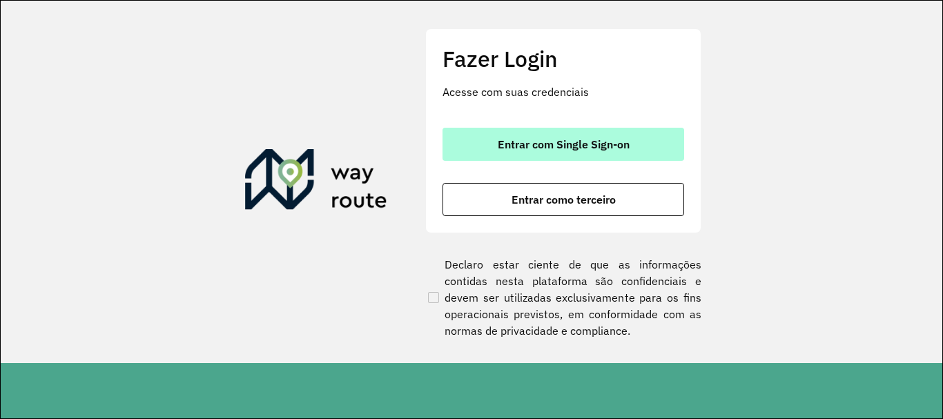
click at [529, 146] on span "Entrar com Single Sign-on" at bounding box center [564, 144] width 132 height 11
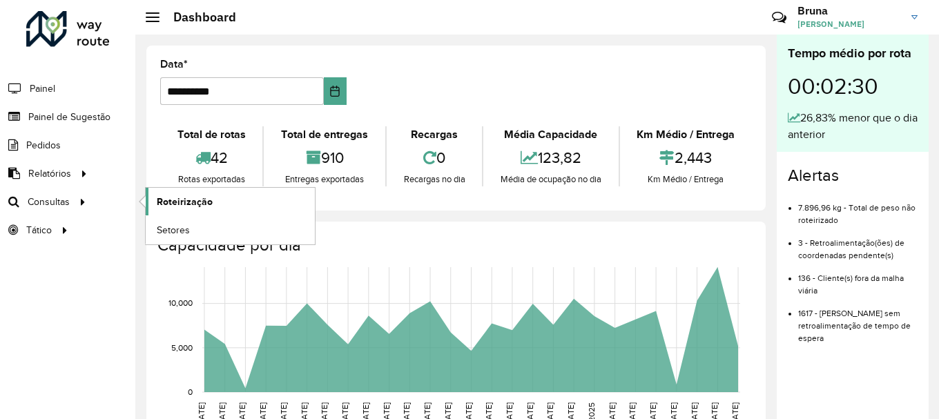
click at [191, 206] on span "Roteirização" at bounding box center [185, 202] width 56 height 15
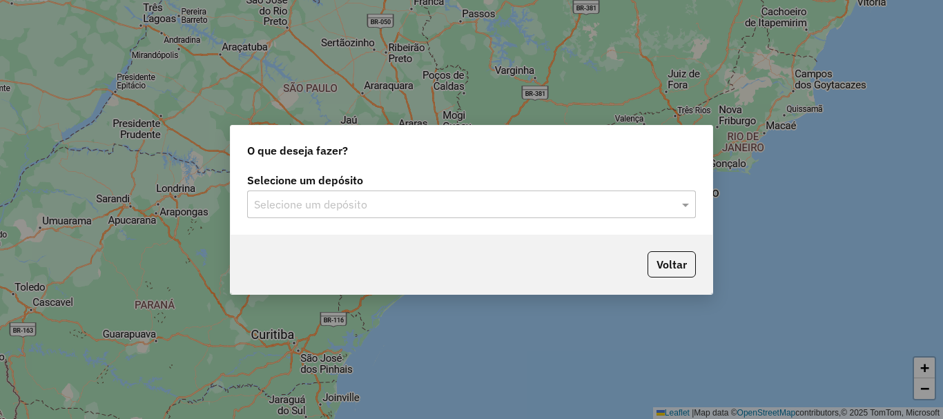
click at [376, 191] on div "Selecione um depósito" at bounding box center [471, 205] width 449 height 28
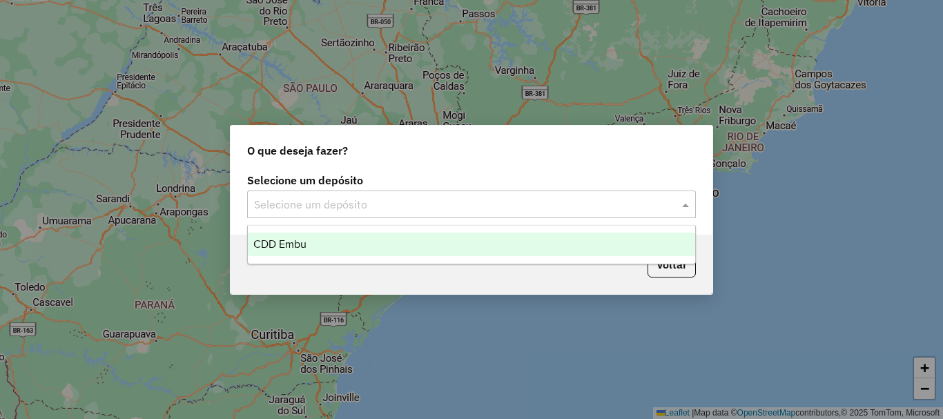
click at [329, 238] on div "CDD Embu" at bounding box center [471, 244] width 447 height 23
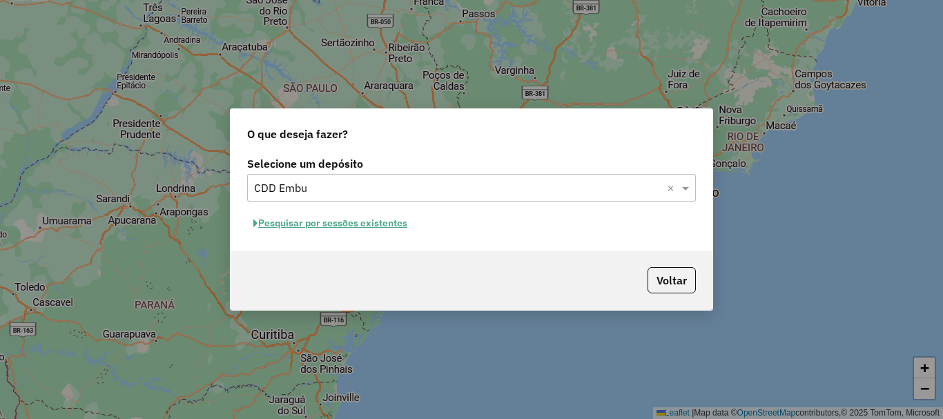
click at [347, 227] on button "Pesquisar por sessões existentes" at bounding box center [330, 223] width 166 height 21
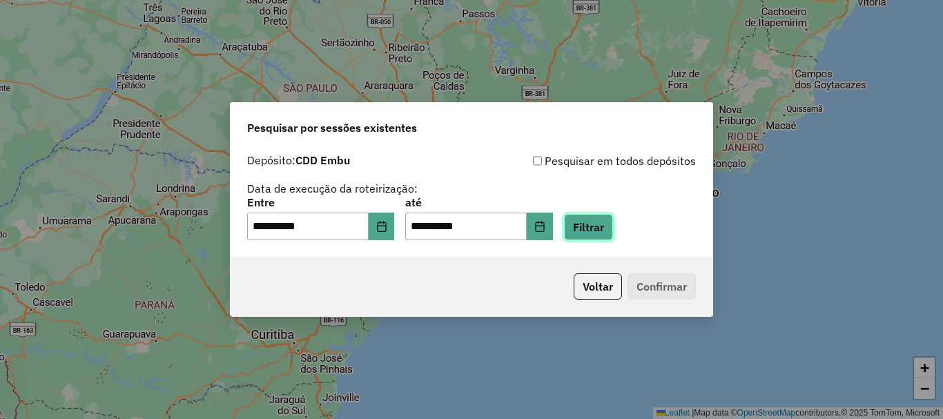
click at [589, 225] on button "Filtrar" at bounding box center [588, 227] width 49 height 26
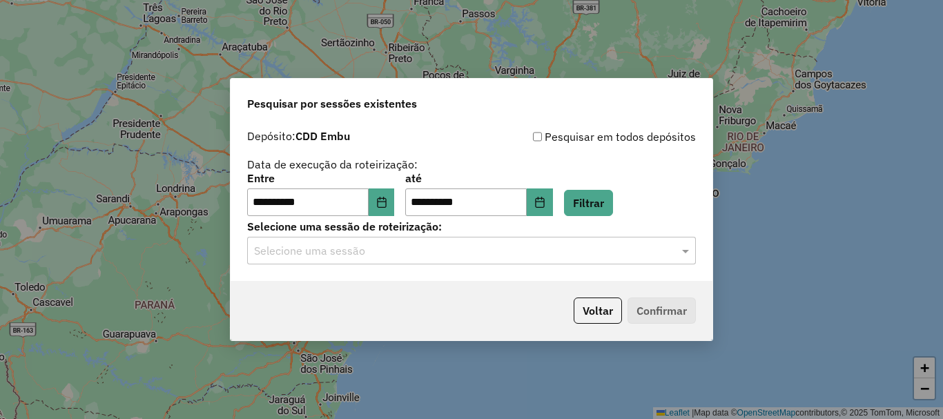
click at [470, 243] on input "text" at bounding box center [457, 251] width 407 height 17
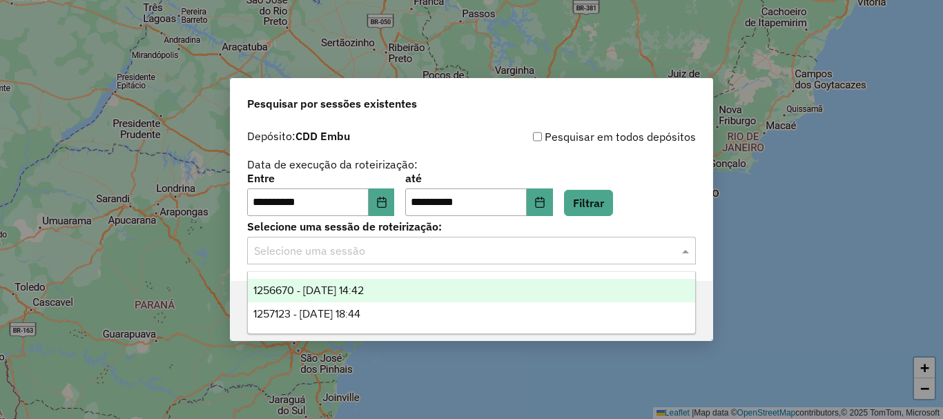
click at [332, 293] on span "1256670 - 01/09/2025 14:42" at bounding box center [308, 291] width 110 height 12
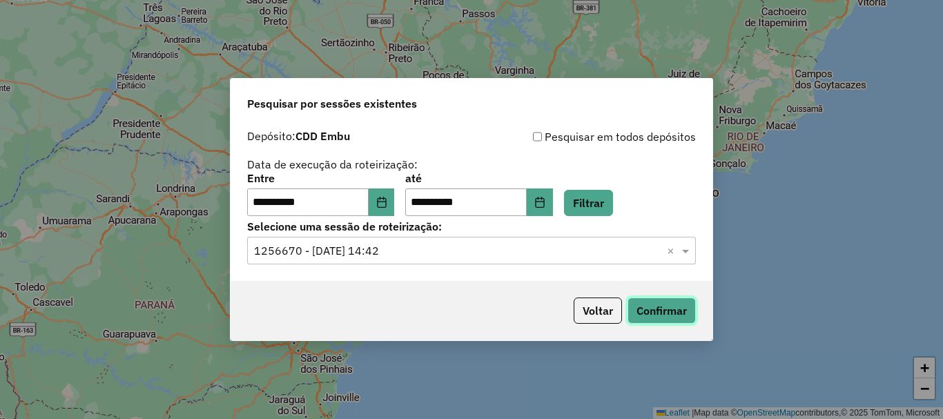
click at [673, 309] on button "Confirmar" at bounding box center [662, 311] width 68 height 26
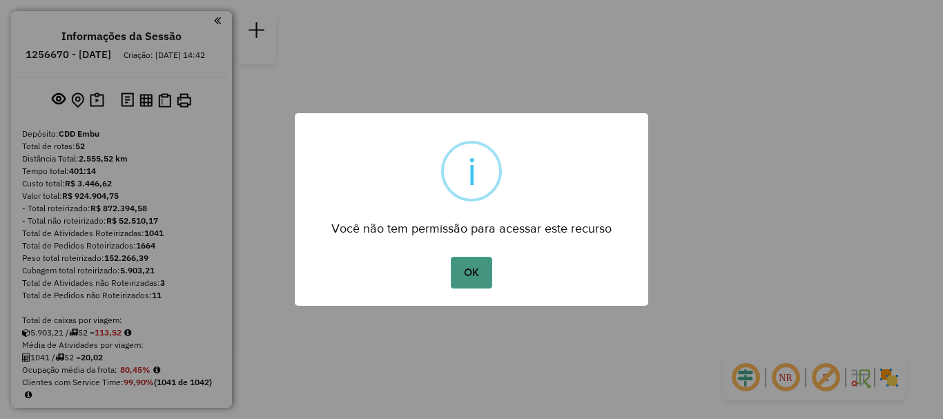
click at [493, 285] on div "OK No Cancel" at bounding box center [472, 272] width 354 height 39
click at [456, 270] on button "OK" at bounding box center [471, 273] width 41 height 32
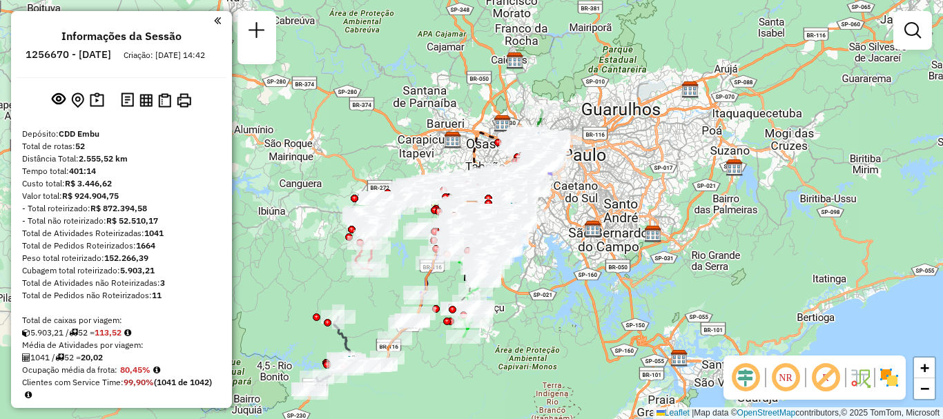
click at [782, 380] on em at bounding box center [785, 377] width 33 height 33
click at [825, 372] on em at bounding box center [825, 377] width 33 height 33
click at [896, 376] on img at bounding box center [889, 378] width 22 height 22
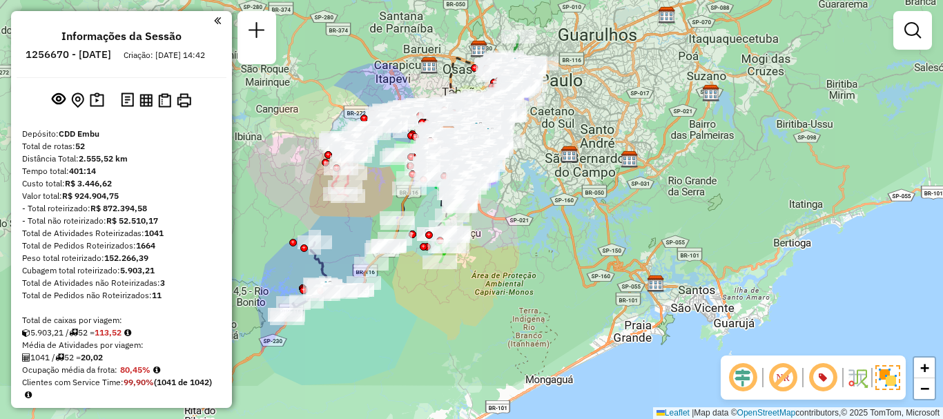
drag, startPoint x: 717, startPoint y: 218, endPoint x: 702, endPoint y: 177, distance: 43.5
click at [702, 177] on div "Janela de atendimento Grade de atendimento Capacidade Transportadoras Veículos …" at bounding box center [471, 209] width 943 height 419
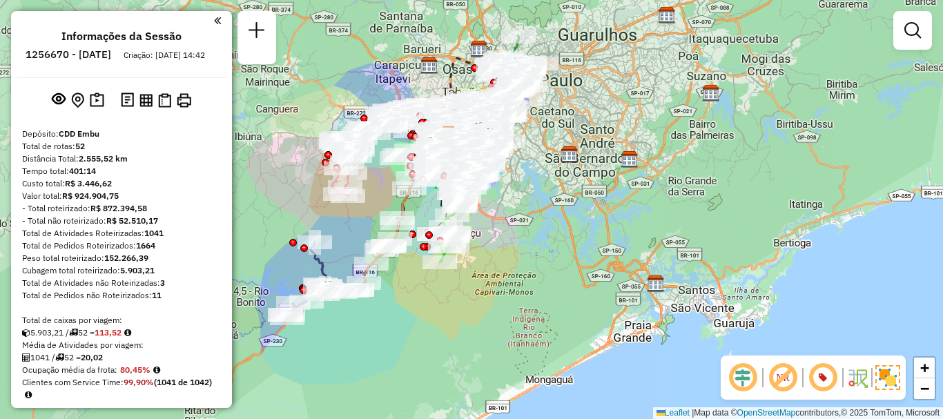
scroll to position [3436, 0]
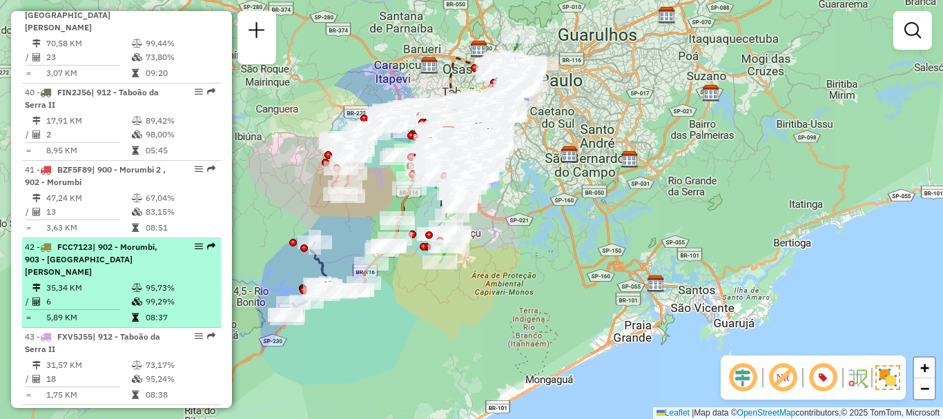
click at [132, 284] on icon at bounding box center [137, 288] width 10 height 8
select select "**********"
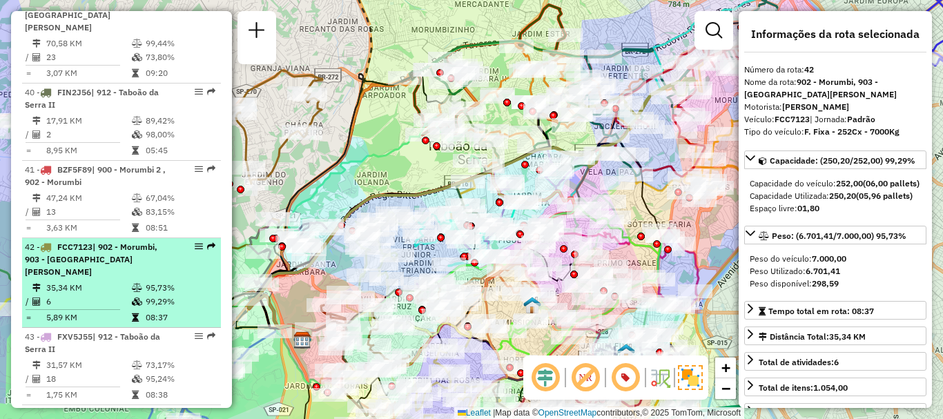
click at [195, 242] on em at bounding box center [199, 246] width 8 height 8
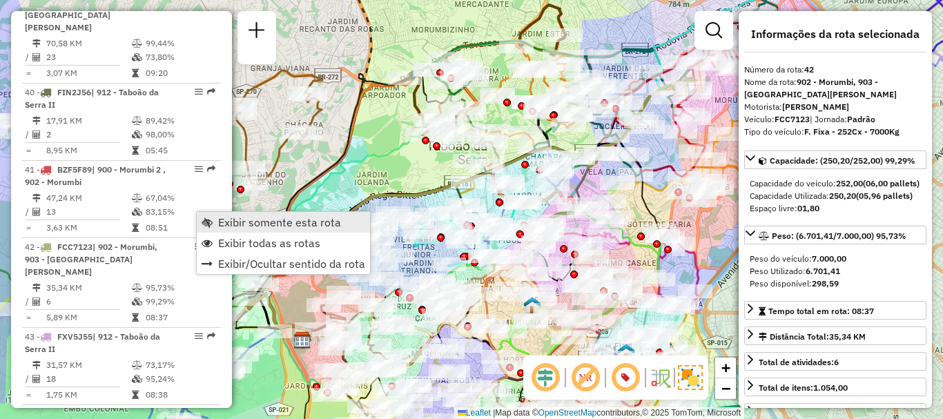
click at [213, 219] on link "Exibir somente esta rota" at bounding box center [283, 222] width 173 height 21
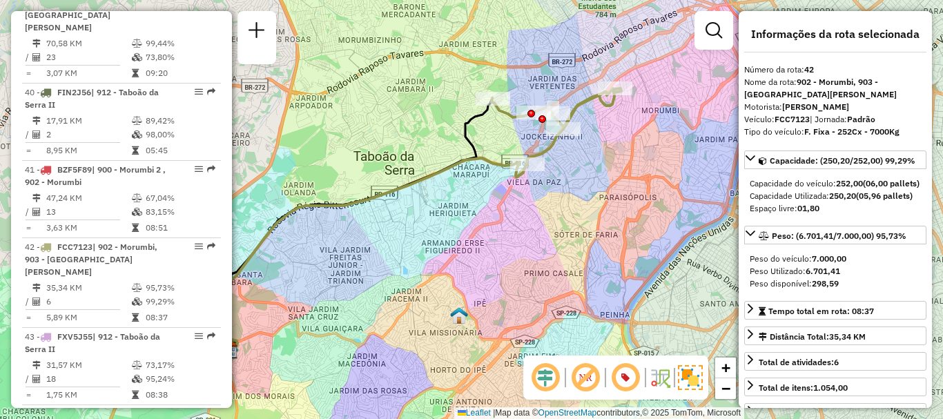
drag, startPoint x: 575, startPoint y: 200, endPoint x: 487, endPoint y: 213, distance: 88.8
click at [487, 213] on div "Janela de atendimento Grade de atendimento Capacidade Transportadoras Veículos …" at bounding box center [471, 209] width 943 height 419
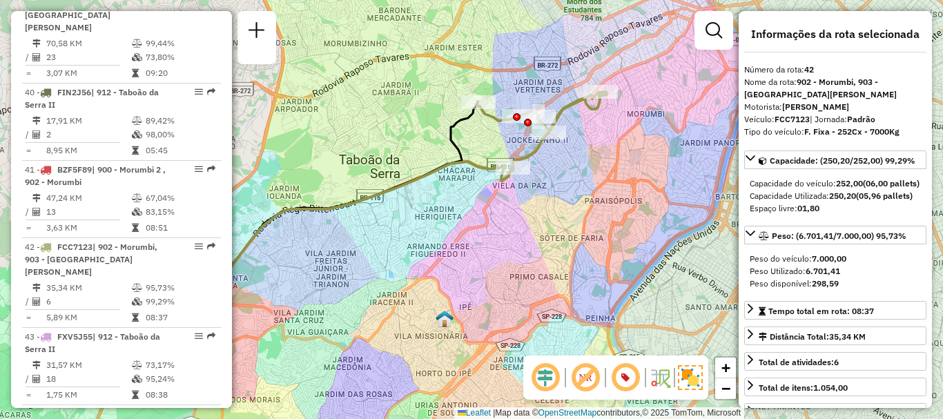
scroll to position [454, 0]
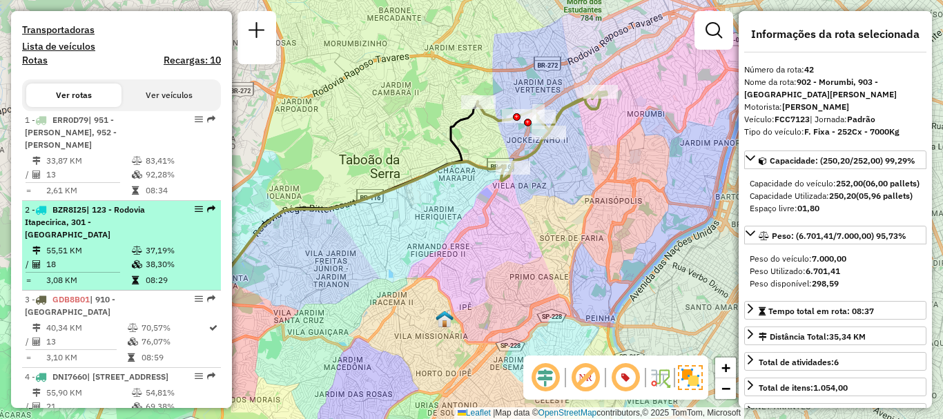
click at [122, 214] on span "| 123 - Rodovia Itapecirica, 301 - [GEOGRAPHIC_DATA]" at bounding box center [85, 221] width 120 height 35
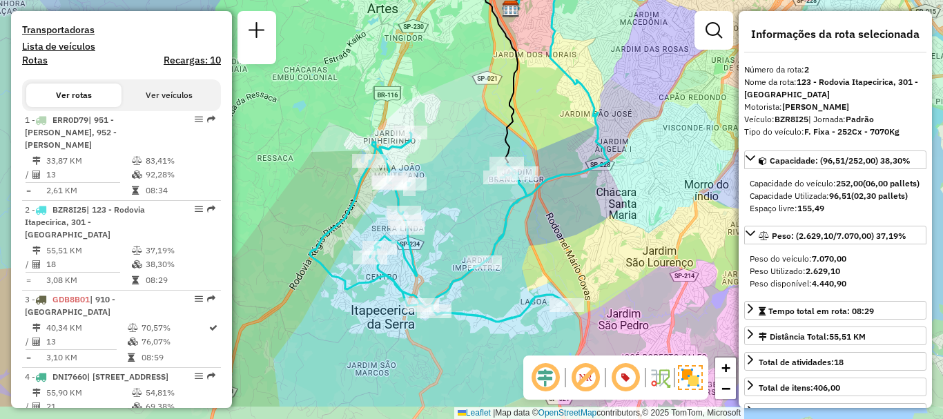
drag, startPoint x: 558, startPoint y: 226, endPoint x: 543, endPoint y: 160, distance: 67.3
click at [544, 165] on icon at bounding box center [560, 93] width 97 height 206
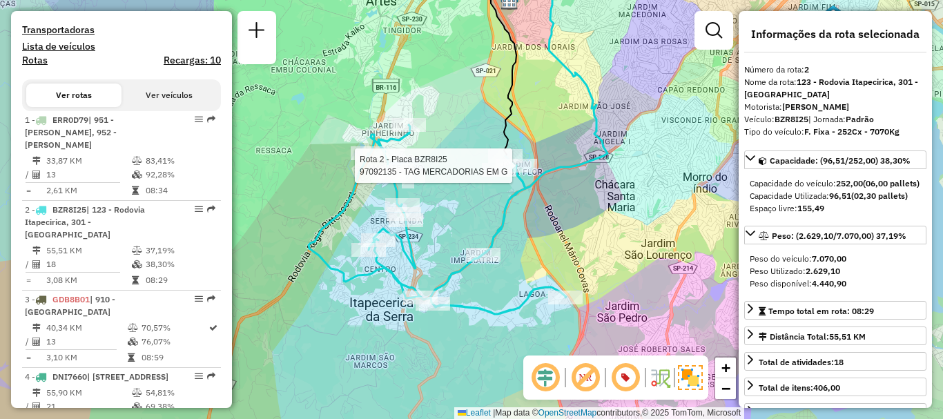
scroll to position [2882, 0]
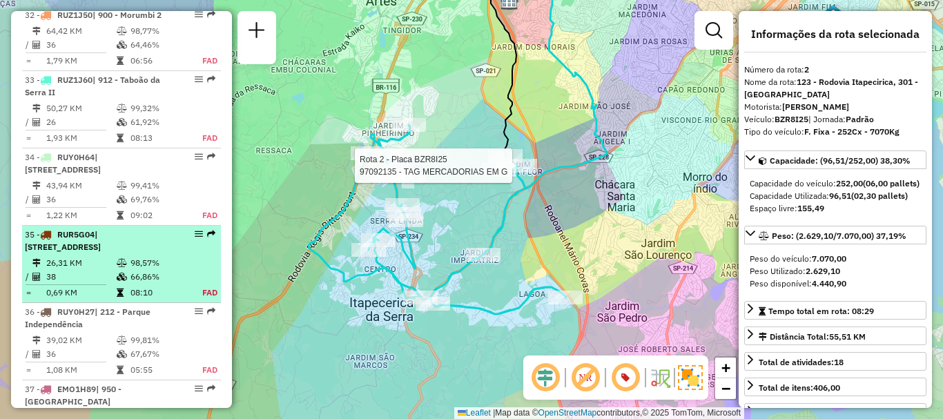
click at [105, 229] on li "35 - RUR5G04 | 102 - [GEOGRAPHIC_DATA], 103 - [GEOGRAPHIC_DATA] 26,31 KM 98,57%…" at bounding box center [121, 264] width 199 height 77
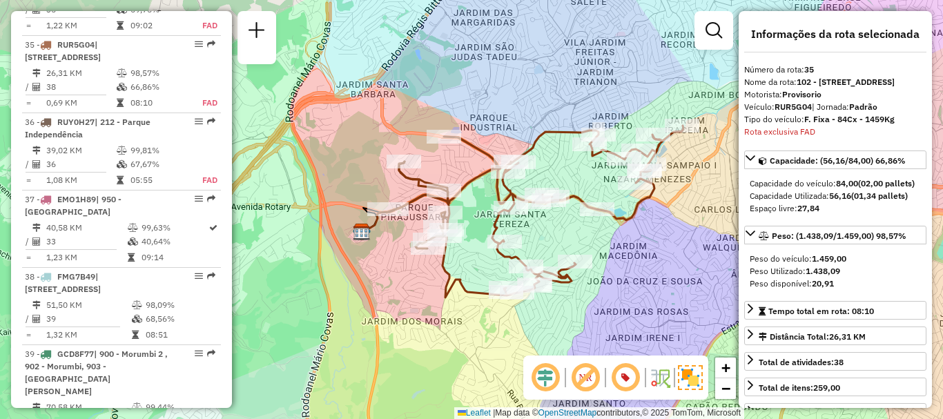
scroll to position [2792, 0]
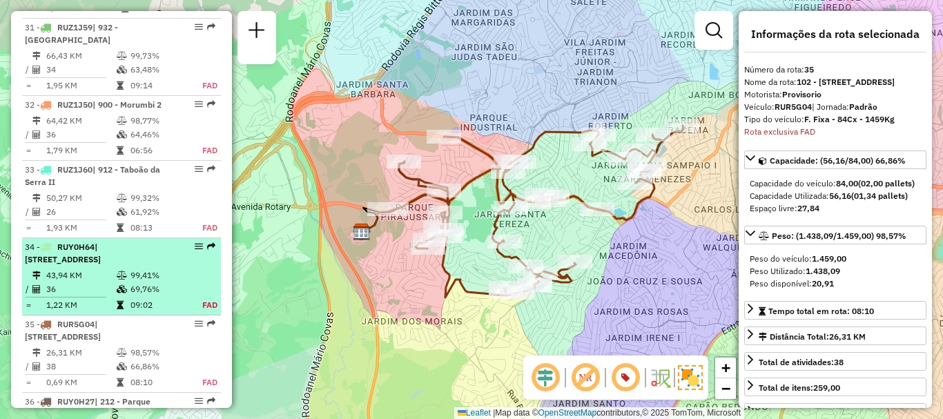
click at [99, 241] on div "34 - RUY0H64 | 111 - [GEOGRAPHIC_DATA], 913 - [GEOGRAPHIC_DATA], 960 - [GEOGRAP…" at bounding box center [98, 253] width 146 height 25
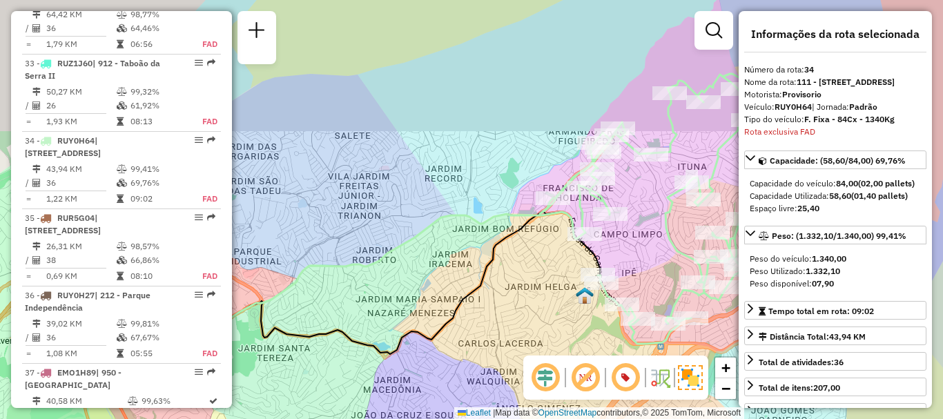
scroll to position [2982, 0]
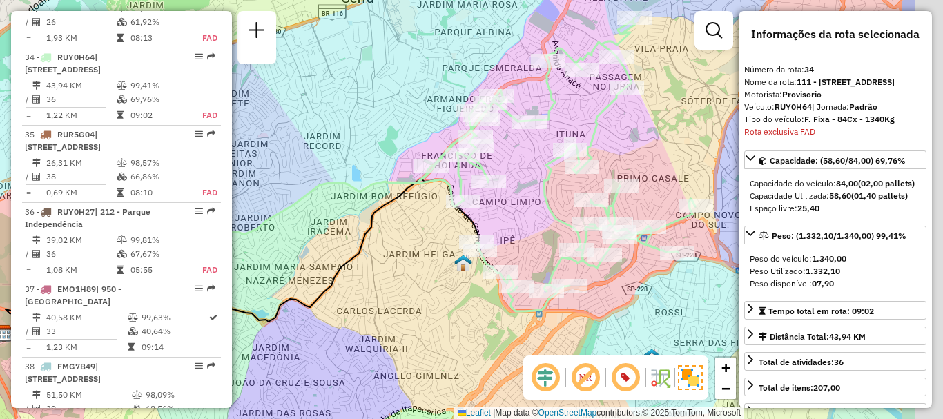
drag, startPoint x: 650, startPoint y: 236, endPoint x: 528, endPoint y: 204, distance: 125.8
click at [528, 204] on div "Janela de atendimento Grade de atendimento Capacidade Transportadoras Veículos …" at bounding box center [471, 209] width 943 height 419
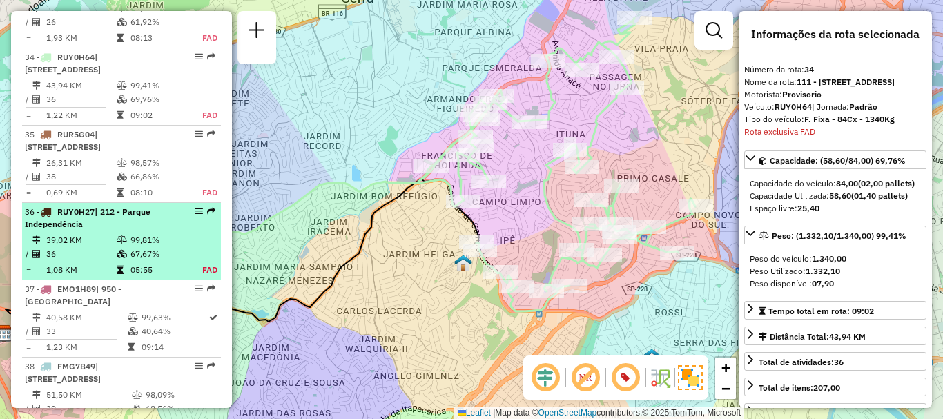
click at [157, 206] on div "36 - RUY0H27 | 212 - Parque Independência" at bounding box center [98, 218] width 146 height 25
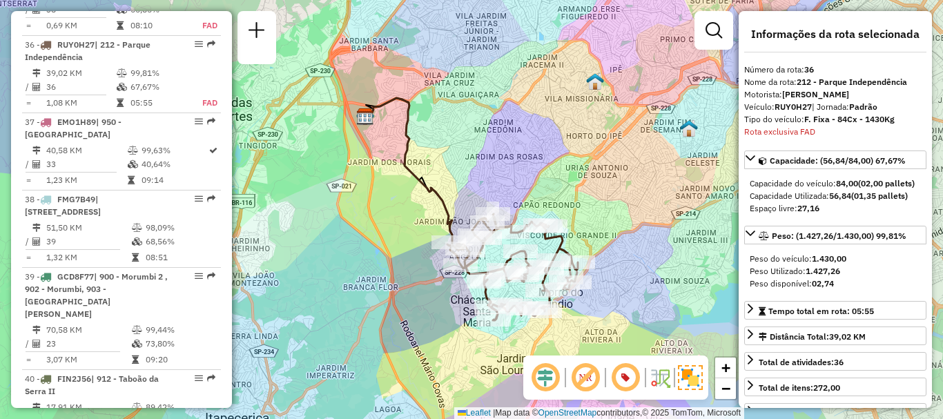
scroll to position [2495, 0]
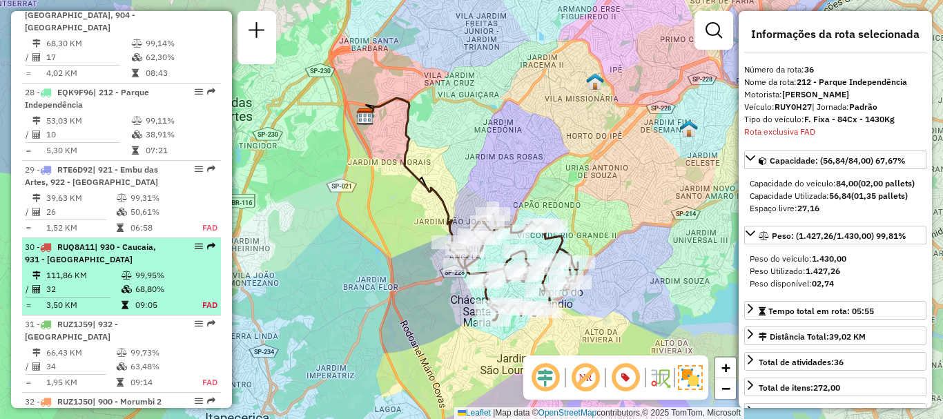
click at [109, 269] on td "111,86 KM" at bounding box center [83, 276] width 75 height 14
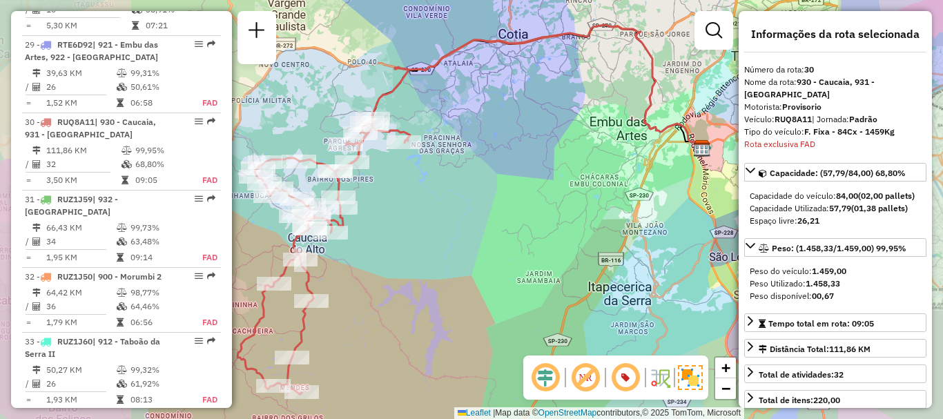
scroll to position [2685, 0]
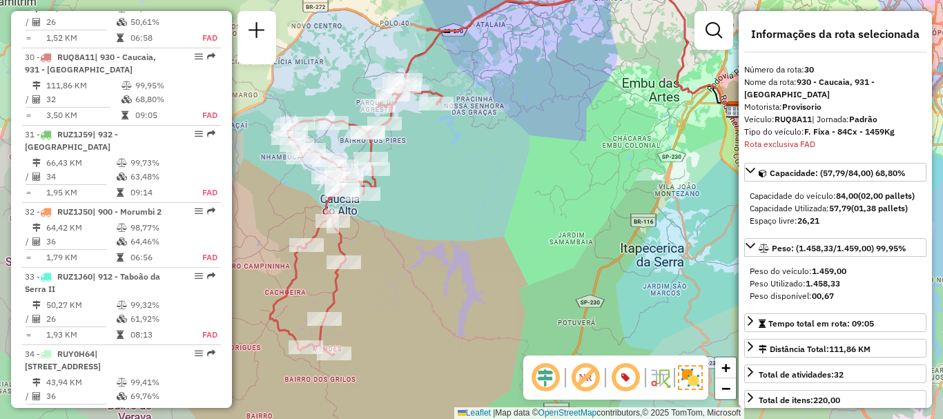
drag, startPoint x: 527, startPoint y: 257, endPoint x: 559, endPoint y: 218, distance: 50.5
click at [559, 218] on div "Janela de atendimento Grade de atendimento Capacidade Transportadoras Veículos …" at bounding box center [471, 209] width 943 height 419
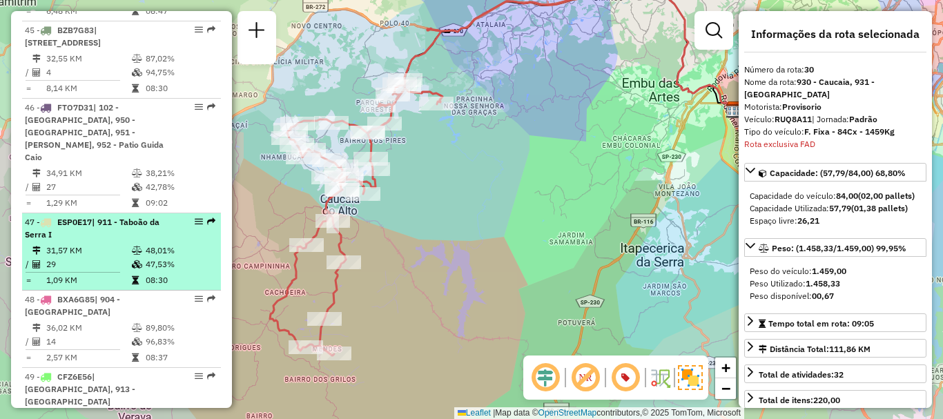
click at [99, 258] on td "29" at bounding box center [89, 265] width 86 height 14
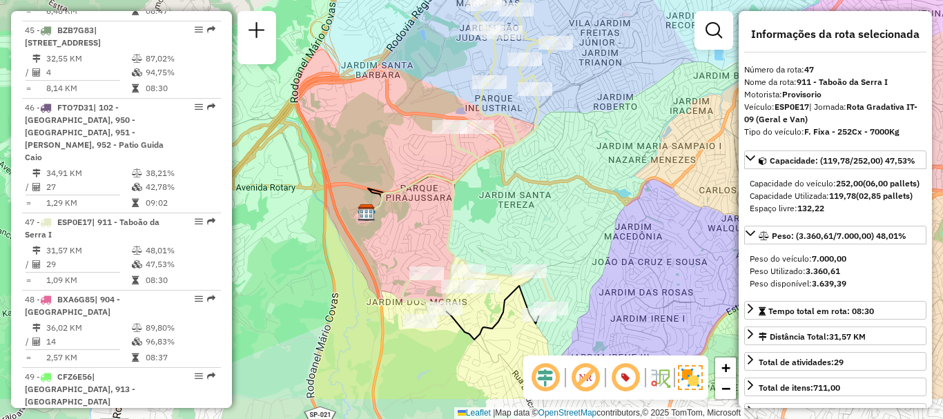
drag, startPoint x: 614, startPoint y: 293, endPoint x: 624, endPoint y: 231, distance: 62.3
click at [624, 231] on div "Janela de atendimento Grade de atendimento Capacidade Transportadoras Veículos …" at bounding box center [471, 209] width 943 height 419
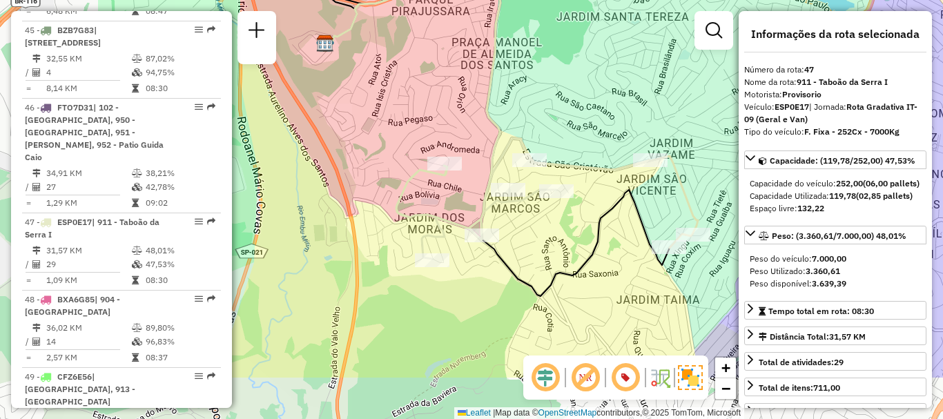
drag, startPoint x: 523, startPoint y: 273, endPoint x: 708, endPoint y: 187, distance: 204.2
click at [713, 189] on div "Janela de atendimento Grade de atendimento Capacidade Transportadoras Veículos …" at bounding box center [471, 209] width 943 height 419
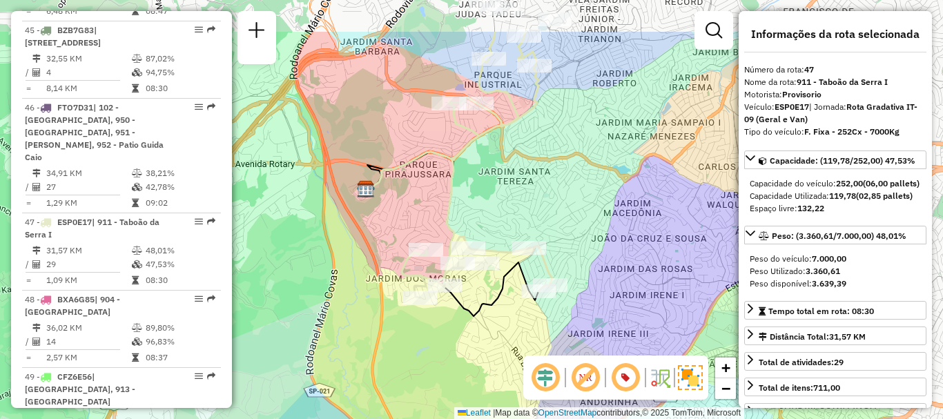
drag, startPoint x: 642, startPoint y: 97, endPoint x: 497, endPoint y: 171, distance: 162.1
click at [497, 171] on div "Janela de atendimento Grade de atendimento Capacidade Transportadoras Veículos …" at bounding box center [471, 209] width 943 height 419
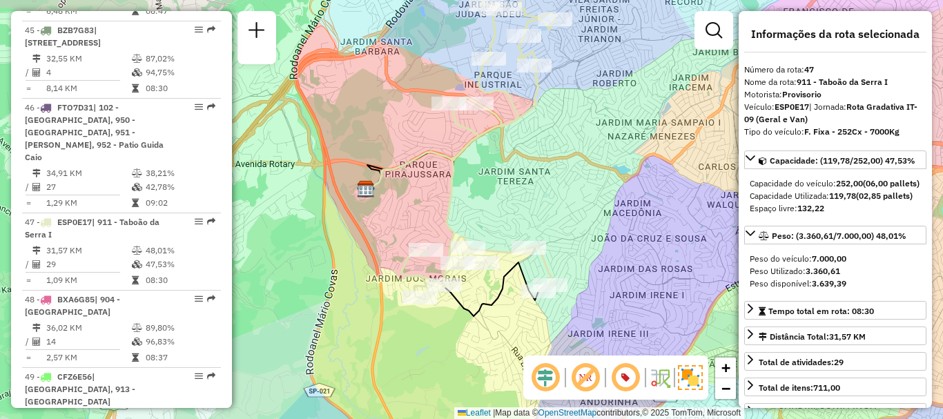
scroll to position [4129, 0]
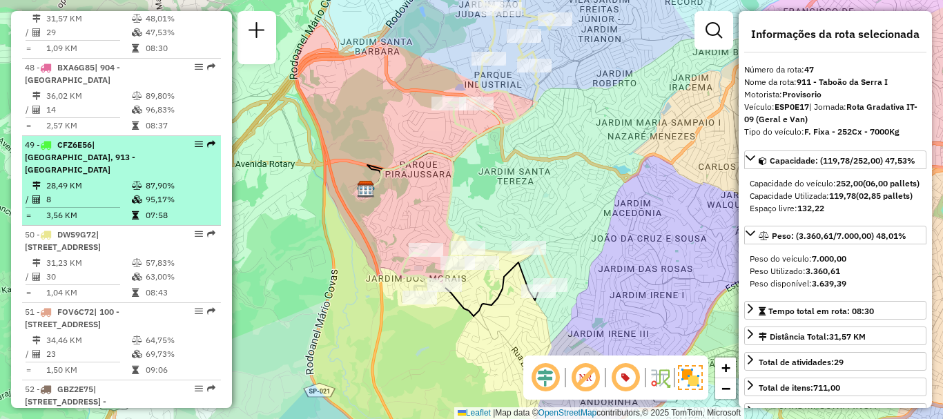
click at [66, 235] on span "| [STREET_ADDRESS]" at bounding box center [63, 240] width 76 height 23
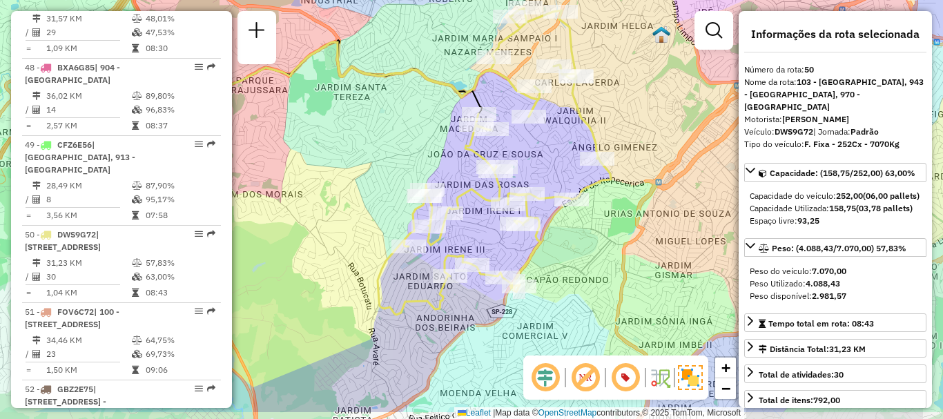
drag, startPoint x: 459, startPoint y: 249, endPoint x: 394, endPoint y: 201, distance: 80.9
click at [394, 201] on div "Janela de atendimento Grade de atendimento Capacidade Transportadoras Veículos …" at bounding box center [471, 209] width 943 height 419
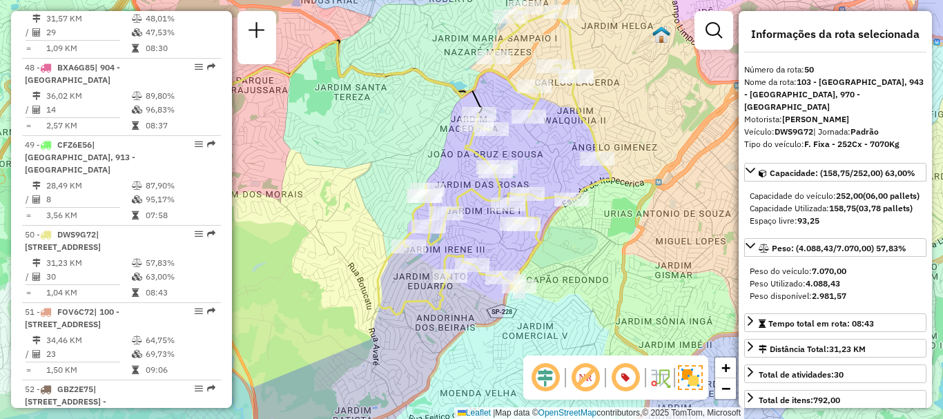
scroll to position [930, 0]
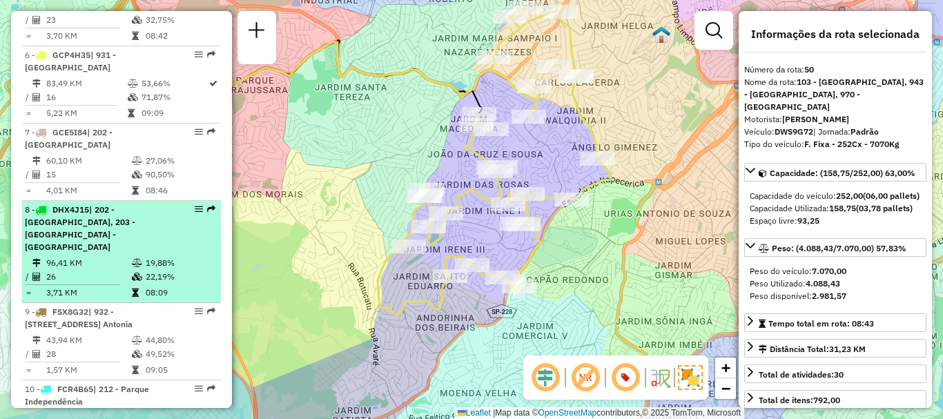
click at [93, 256] on td "96,41 KM" at bounding box center [89, 263] width 86 height 14
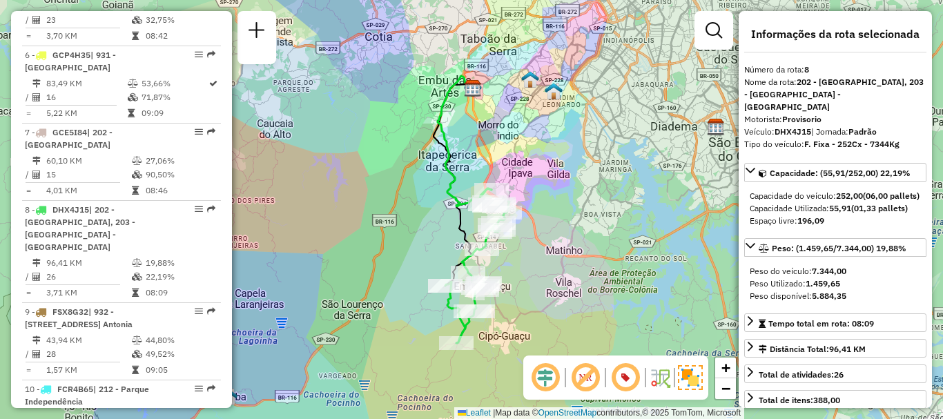
scroll to position [2418, 0]
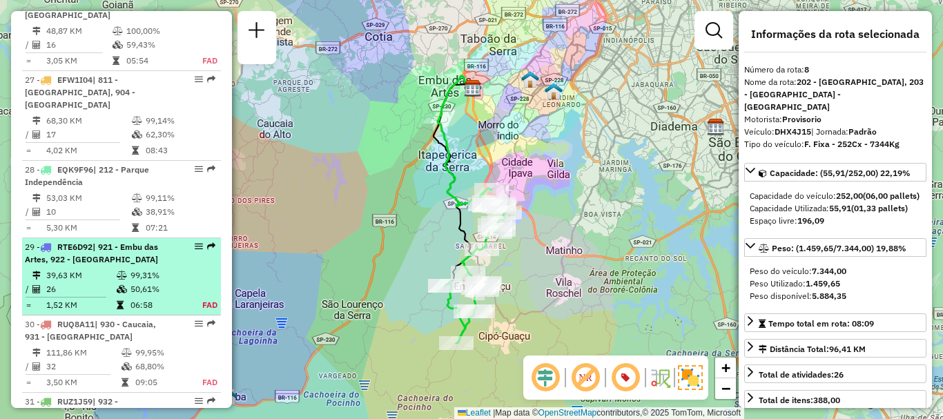
click at [140, 238] on li "29 - RTE6D92 | 921 - Embu das Artes, 922 - [GEOGRAPHIC_DATA] 39,63 KM 99,31% / …" at bounding box center [121, 276] width 199 height 77
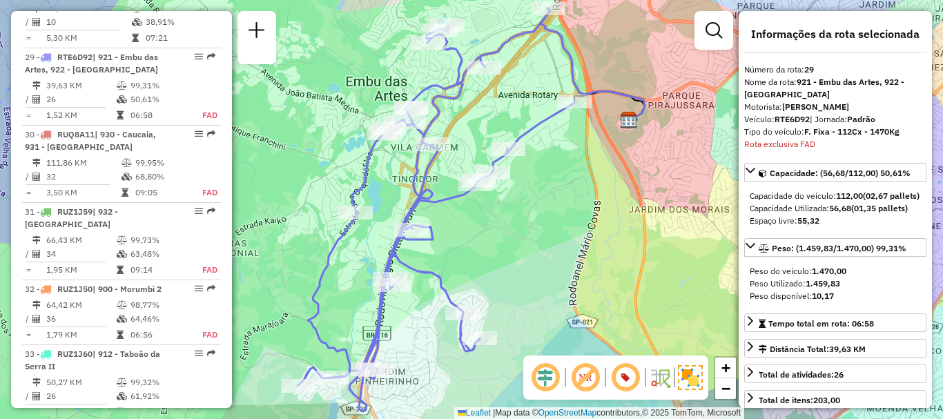
scroll to position [1162, 0]
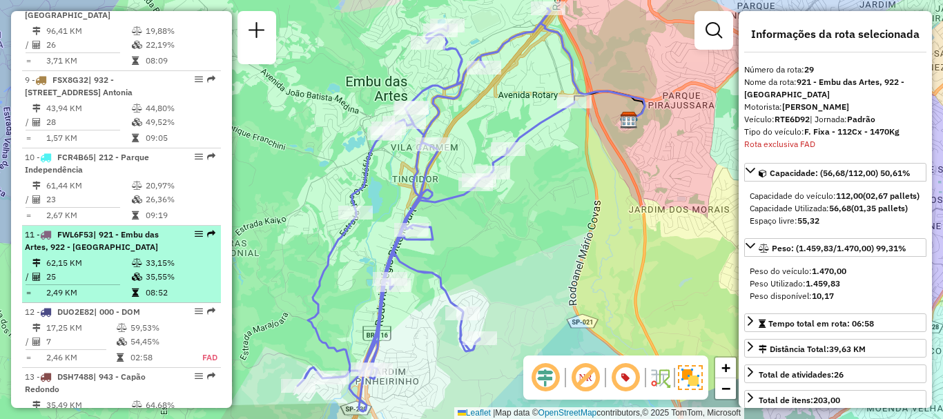
click at [171, 229] on div "11 - FWL6F53 | 921 - Embu das Artes, 922 - [GEOGRAPHIC_DATA]" at bounding box center [121, 241] width 193 height 25
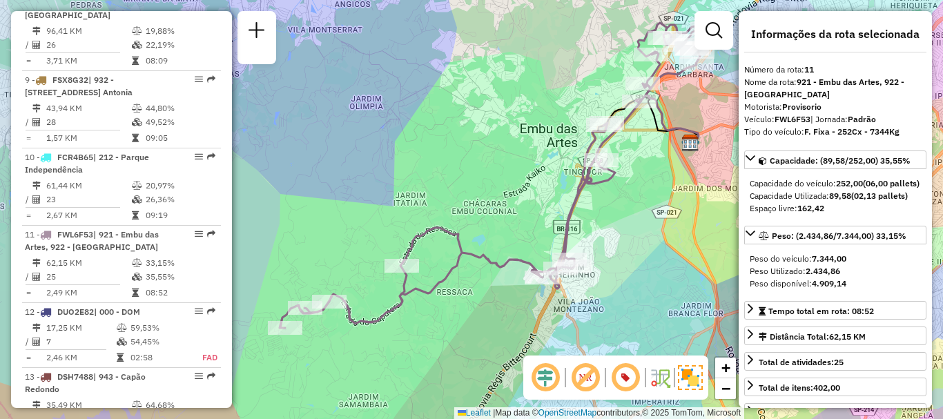
drag, startPoint x: 604, startPoint y: 289, endPoint x: 629, endPoint y: 255, distance: 42.4
click at [629, 255] on div "Janela de atendimento Grade de atendimento Capacidade Transportadoras Veículos …" at bounding box center [471, 209] width 943 height 419
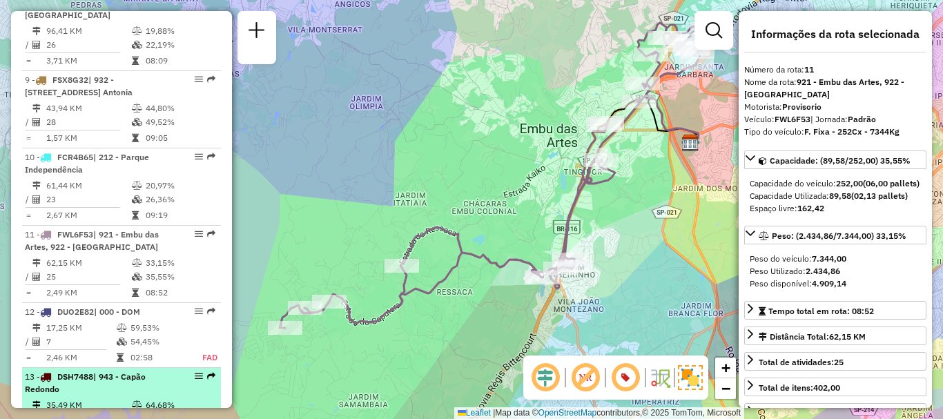
click at [139, 372] on span "| 943 - Capão Redondo" at bounding box center [85, 383] width 121 height 23
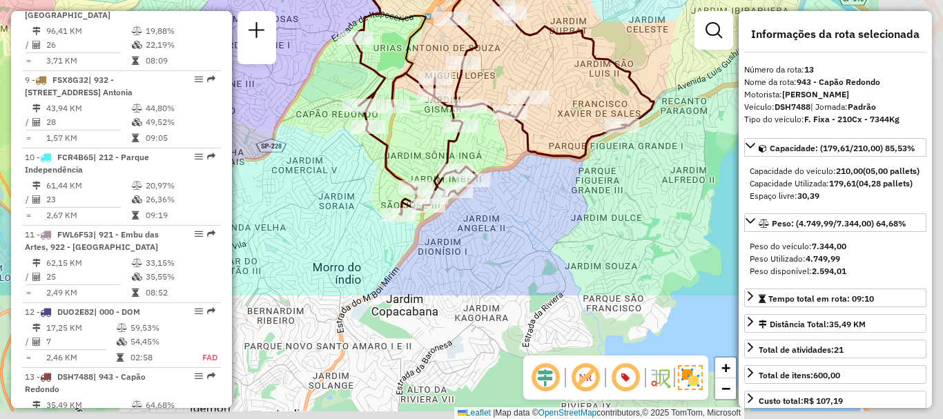
drag, startPoint x: 599, startPoint y: 226, endPoint x: 441, endPoint y: 61, distance: 228.6
click at [441, 61] on div "Janela de atendimento Grade de atendimento Capacidade Transportadoras Veículos …" at bounding box center [471, 209] width 943 height 419
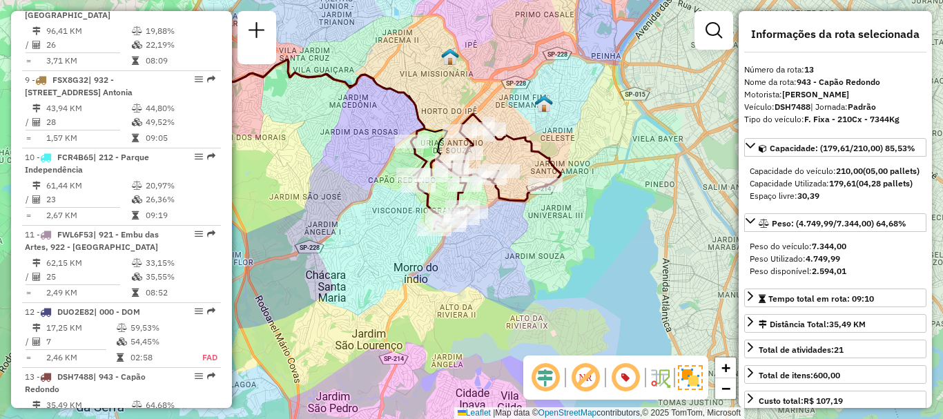
drag, startPoint x: 504, startPoint y: 253, endPoint x: 479, endPoint y: 276, distance: 34.2
click at [479, 276] on div "Janela de atendimento Grade de atendimento Capacidade Transportadoras Veículos …" at bounding box center [471, 209] width 943 height 419
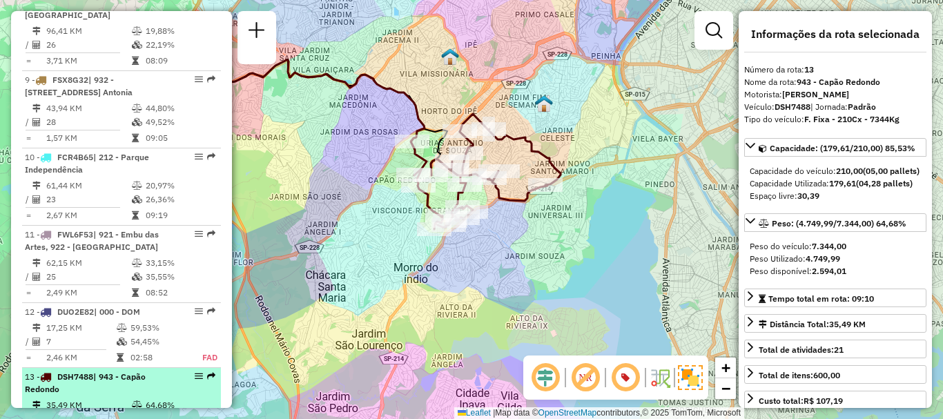
click at [115, 398] on td "35,49 KM" at bounding box center [89, 405] width 86 height 14
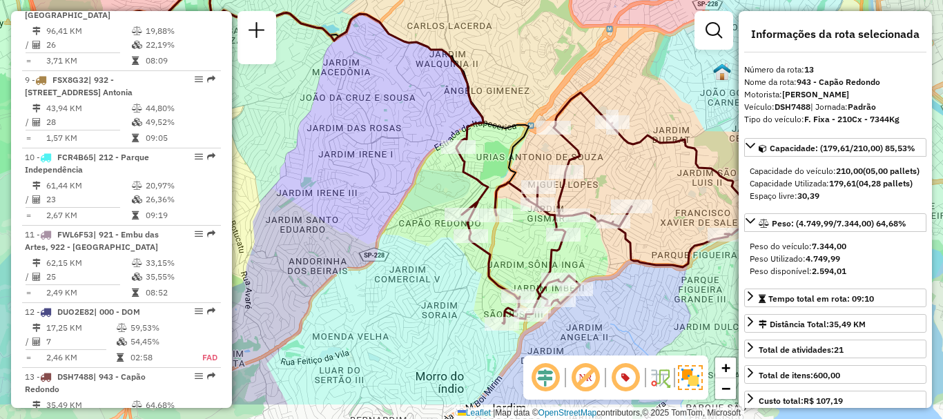
drag, startPoint x: 710, startPoint y: 273, endPoint x: 664, endPoint y: 229, distance: 64.5
click at [671, 233] on div "Janela de atendimento Grade de atendimento Capacidade Transportadoras Veículos …" at bounding box center [471, 209] width 943 height 419
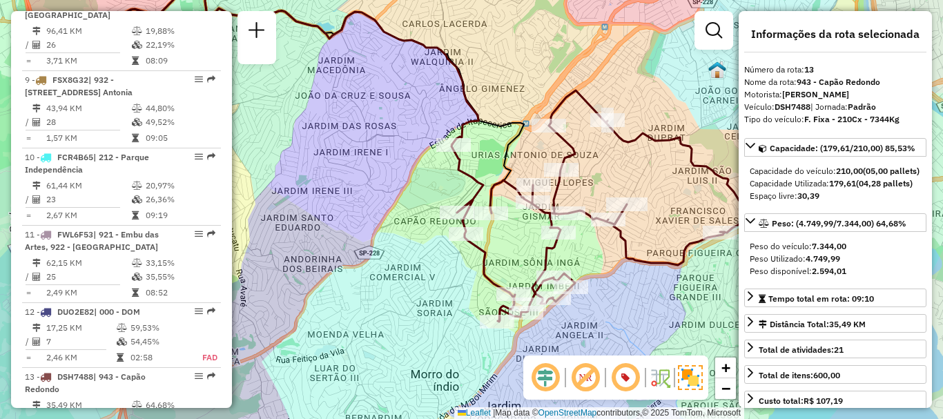
scroll to position [3513, 0]
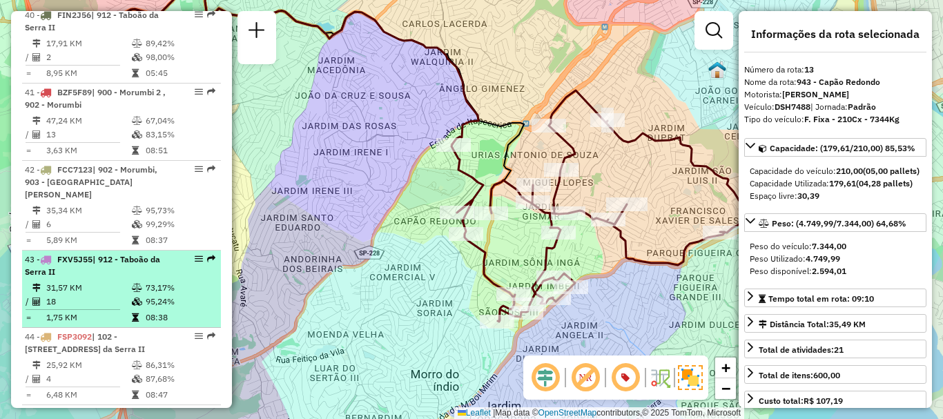
click at [81, 295] on td "18" at bounding box center [89, 302] width 86 height 14
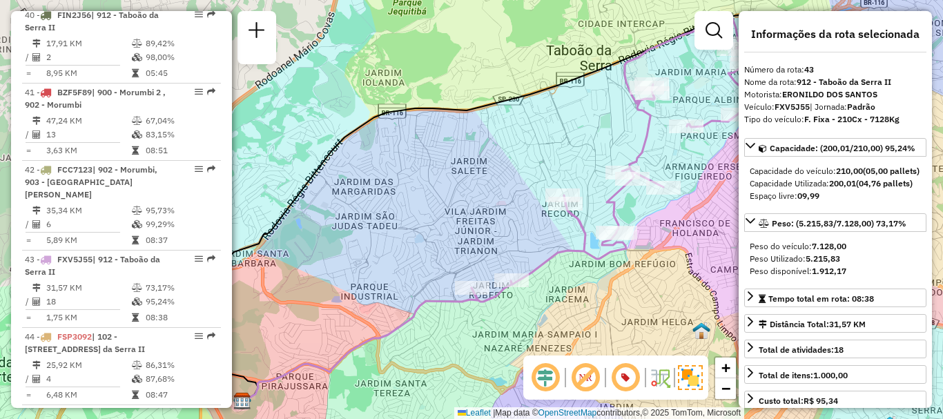
scroll to position [3974, 0]
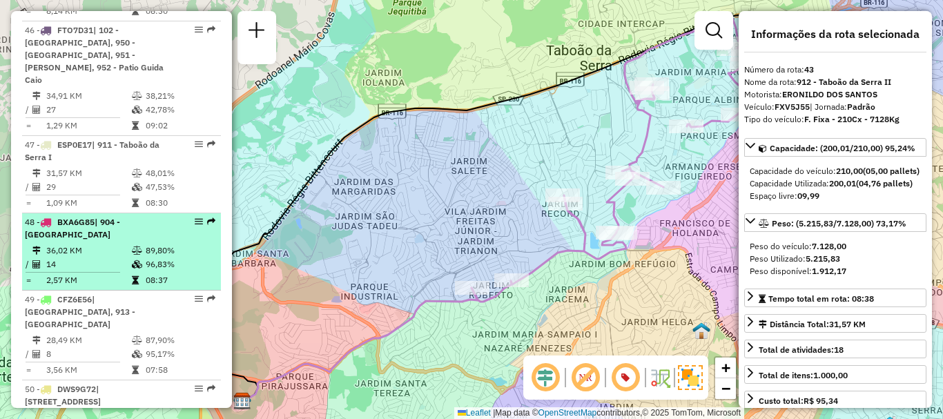
click at [137, 247] on icon at bounding box center [137, 251] width 10 height 8
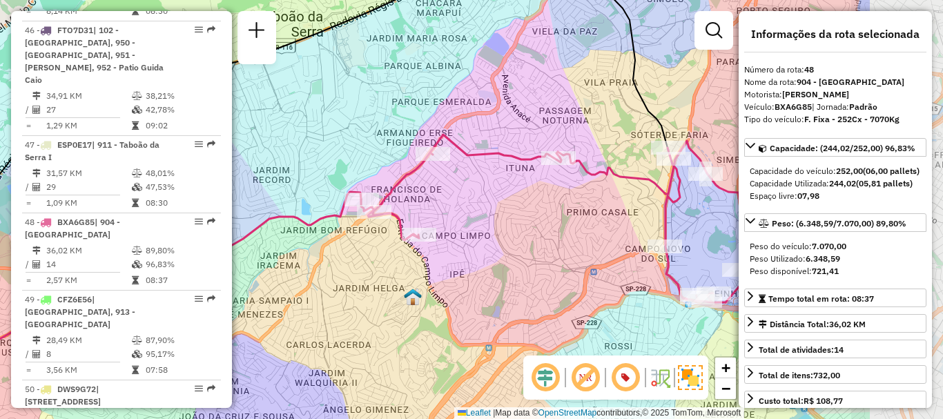
drag, startPoint x: 664, startPoint y: 231, endPoint x: 494, endPoint y: 191, distance: 174.0
click at [496, 192] on div "Janela de atendimento Grade de atendimento Capacidade Transportadoras Veículos …" at bounding box center [471, 209] width 943 height 419
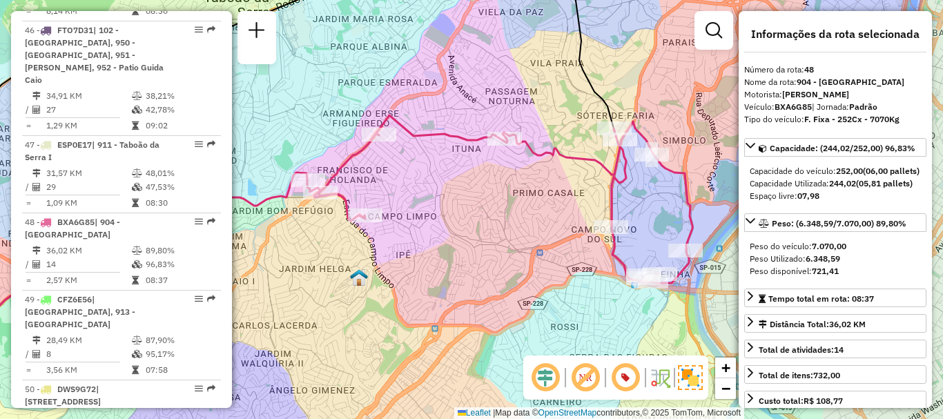
drag, startPoint x: 642, startPoint y: 250, endPoint x: 589, endPoint y: 231, distance: 56.6
click at [589, 231] on div "Janela de atendimento Grade de atendimento Capacidade Transportadoras Veículos …" at bounding box center [471, 209] width 943 height 419
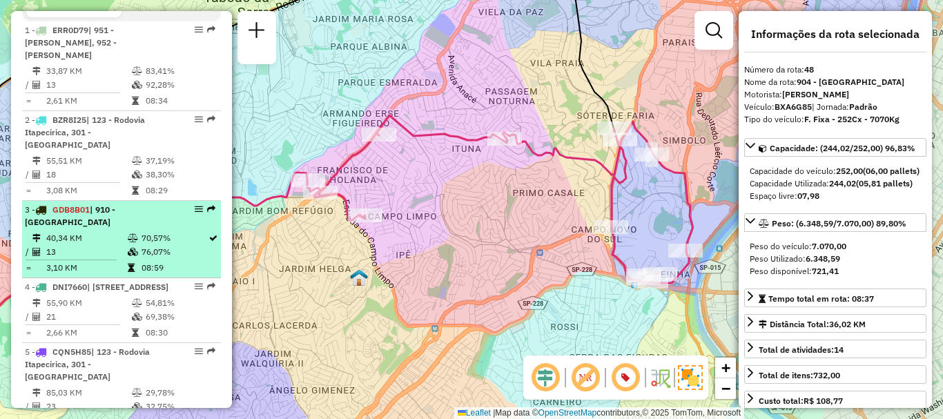
drag, startPoint x: 55, startPoint y: 242, endPoint x: 126, endPoint y: 246, distance: 71.3
click at [56, 245] on td "13" at bounding box center [86, 252] width 81 height 14
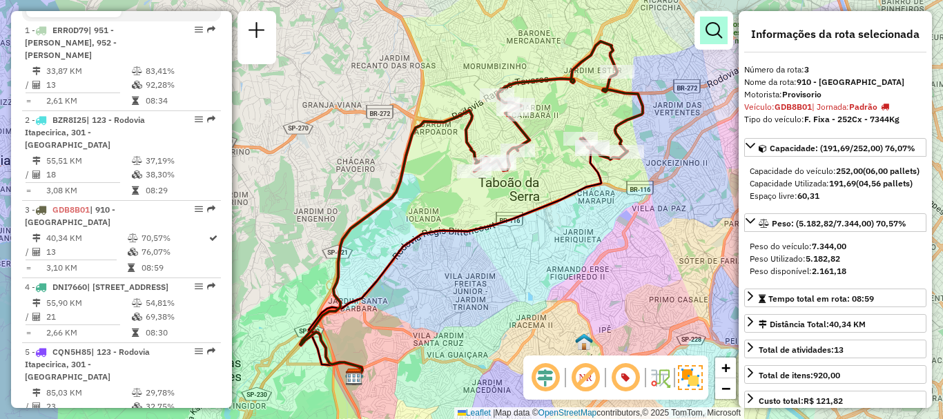
scroll to position [4052, 0]
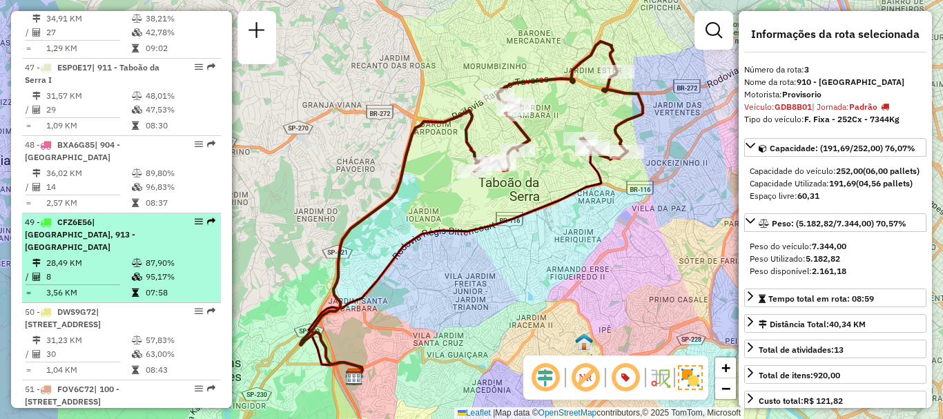
click at [64, 270] on td "8" at bounding box center [89, 277] width 86 height 14
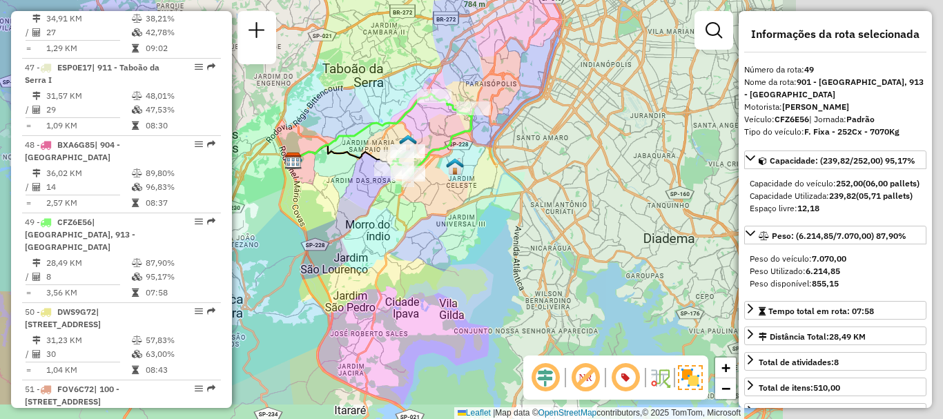
drag, startPoint x: 702, startPoint y: 217, endPoint x: 462, endPoint y: 162, distance: 245.9
click at [462, 162] on img at bounding box center [455, 166] width 18 height 18
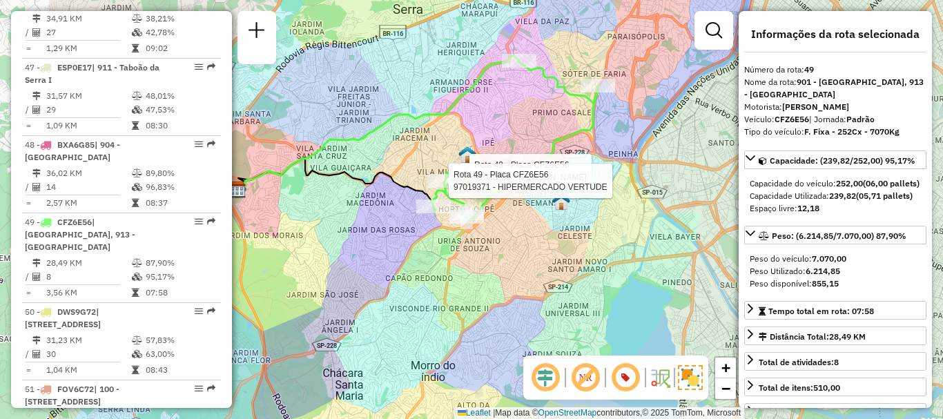
drag, startPoint x: 419, startPoint y: 251, endPoint x: 500, endPoint y: 267, distance: 82.5
click at [500, 267] on div "Rota 49 - Placa CFZ6E56 97020596 - [PERSON_NAME] Rota 49 - Placa CFZ6E56 970193…" at bounding box center [471, 209] width 943 height 419
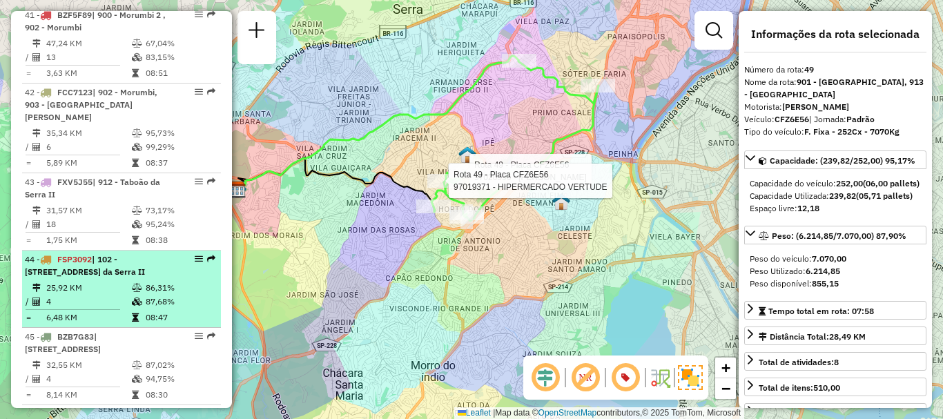
click at [96, 254] on span "| 102 - [STREET_ADDRESS] da Serra II" at bounding box center [85, 265] width 120 height 23
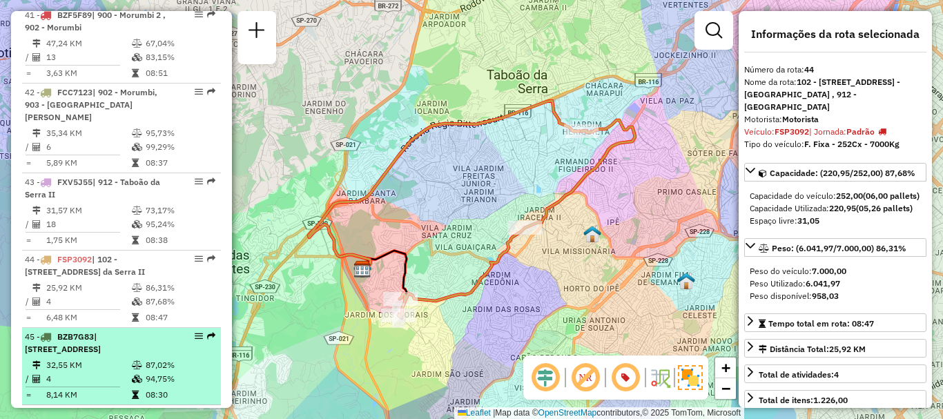
click at [81, 331] on div "45 - BZB7G83 | 102 - Pirajussara, 111 - [STREET_ADDRESS]" at bounding box center [98, 343] width 146 height 25
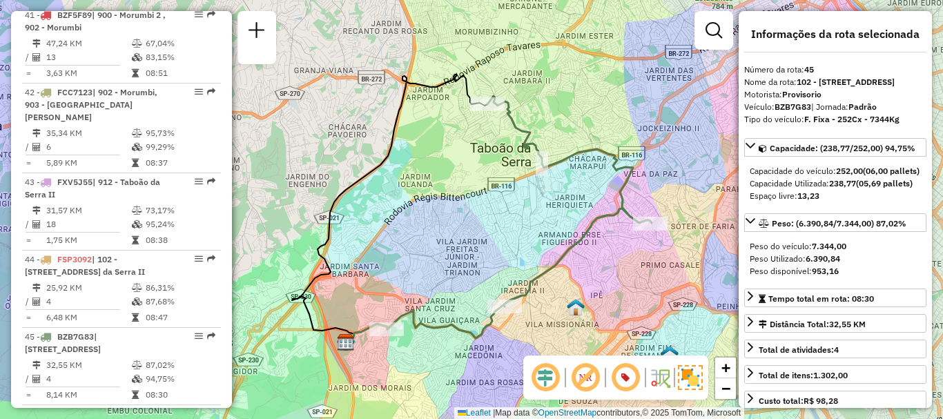
scroll to position [2882, 0]
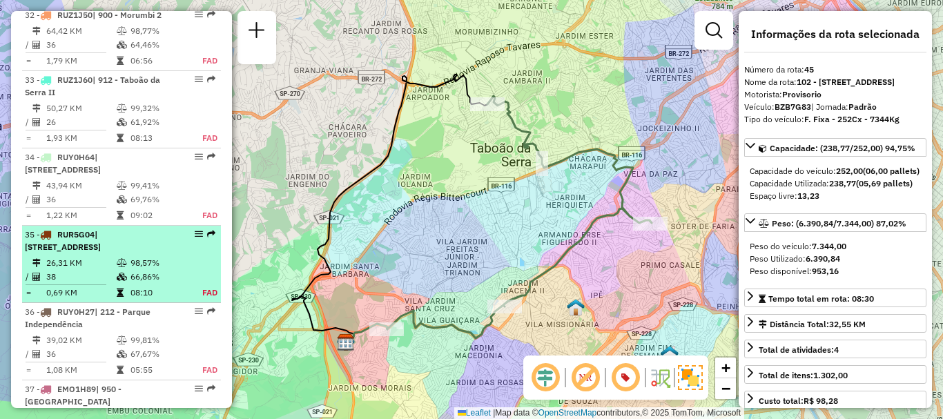
click at [84, 270] on td "38" at bounding box center [81, 277] width 70 height 14
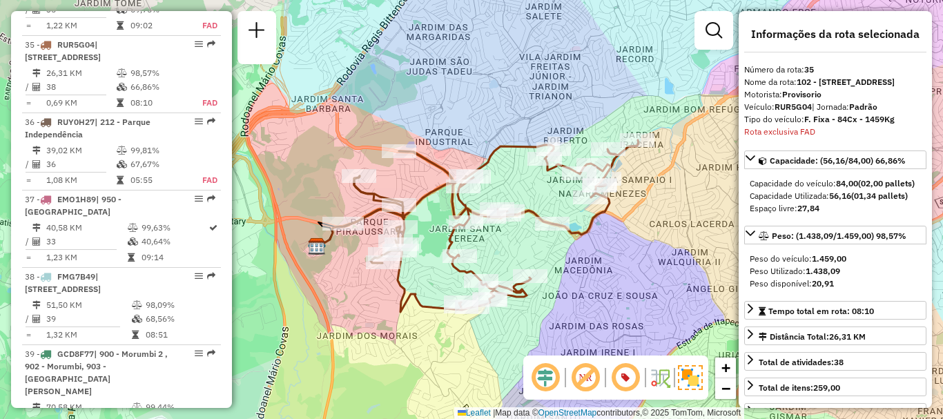
scroll to position [2792, 0]
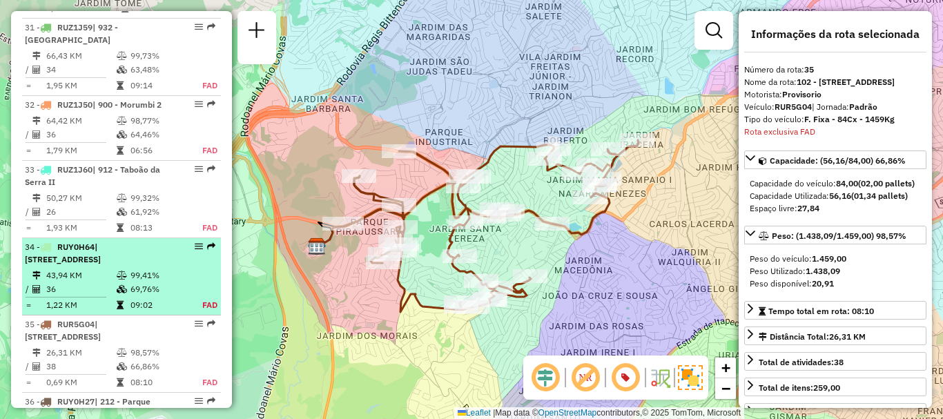
click at [99, 241] on div "34 - RUY0H64 | 111 - [GEOGRAPHIC_DATA], 913 - [GEOGRAPHIC_DATA], 960 - [GEOGRAP…" at bounding box center [98, 253] width 146 height 25
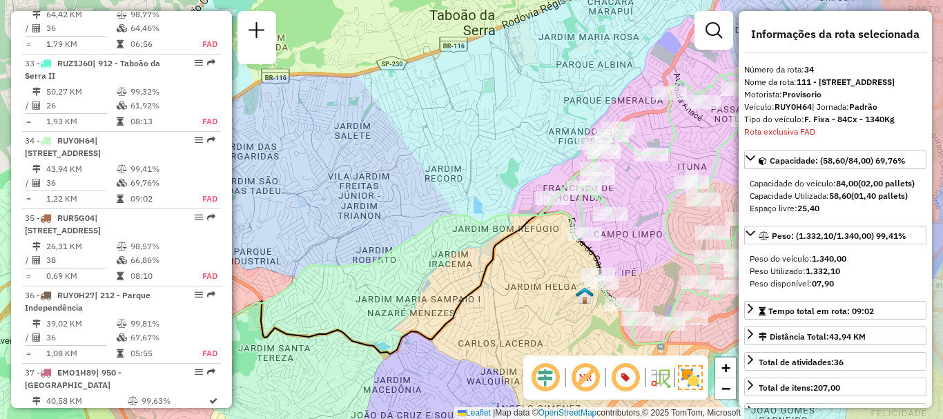
scroll to position [2982, 0]
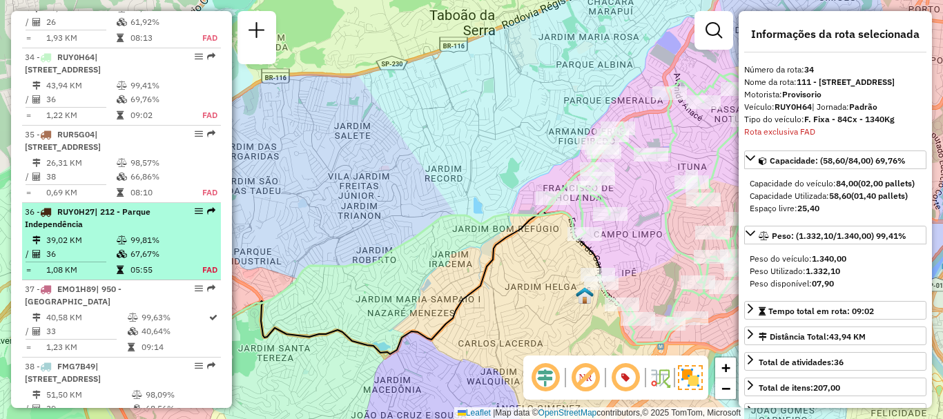
click at [107, 233] on table "39,02 KM 99,81% / 36 67,67% = 1,08 KM 05:55 FAD" at bounding box center [121, 255] width 193 height 44
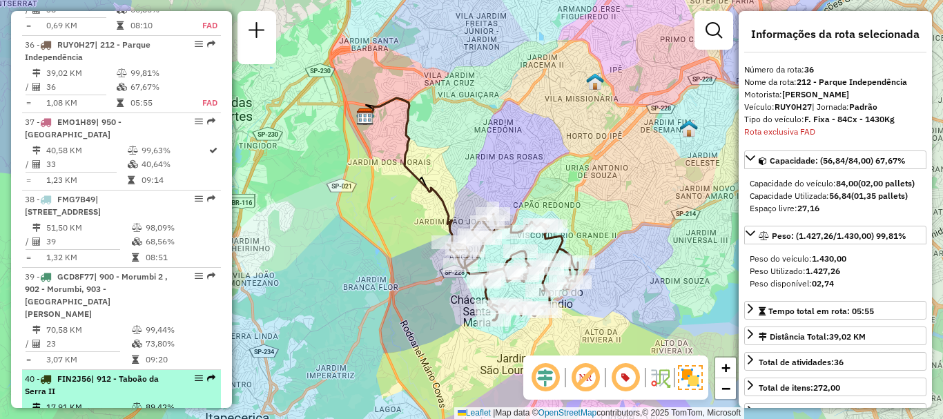
scroll to position [2495, 0]
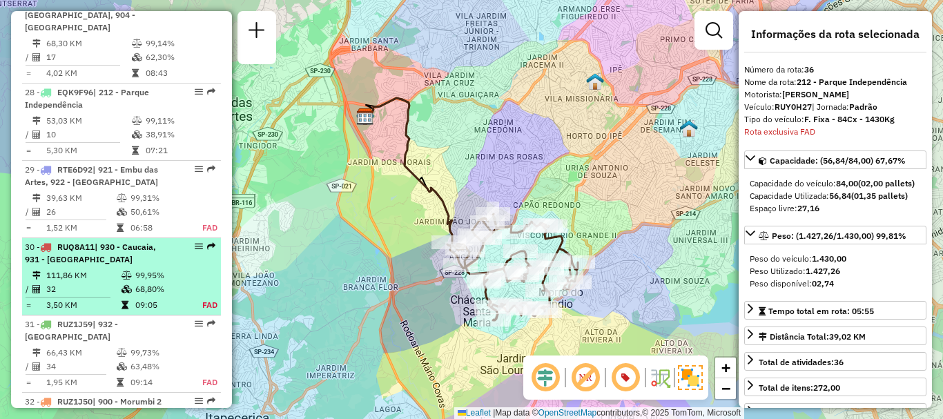
click at [106, 269] on td "111,86 KM" at bounding box center [83, 276] width 75 height 14
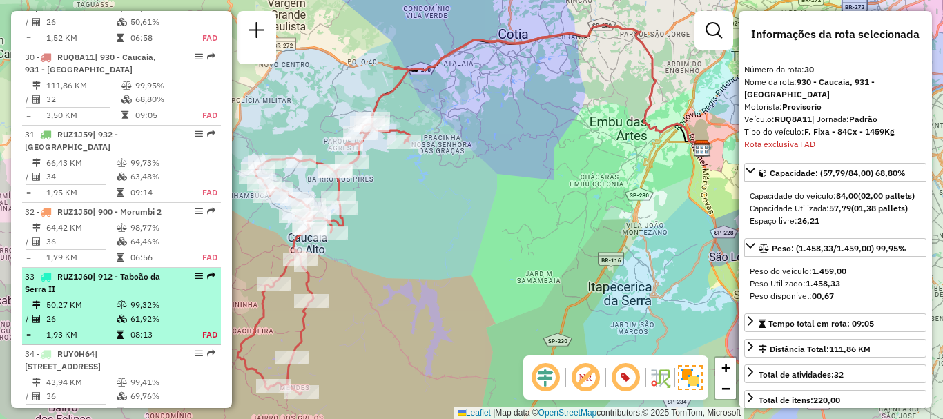
scroll to position [2685, 0]
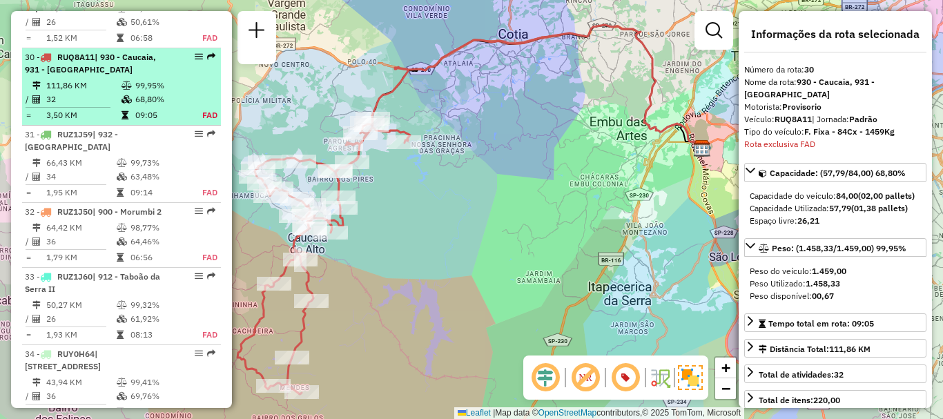
click at [105, 93] on td "32" at bounding box center [83, 100] width 75 height 14
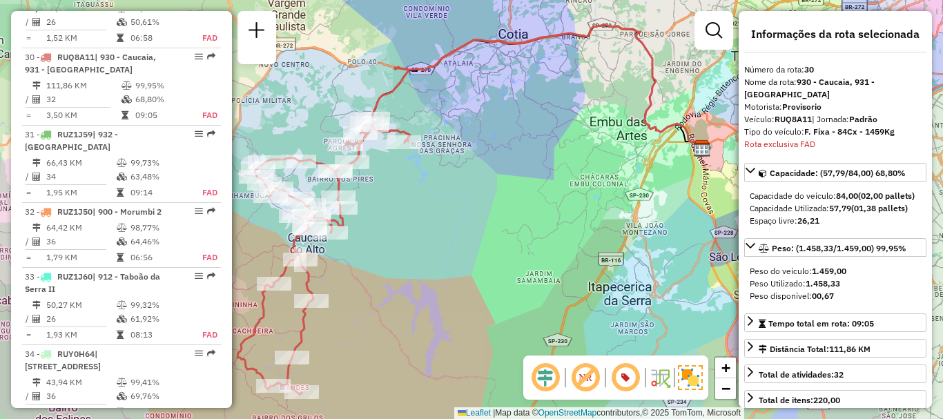
scroll to position [3897, 0]
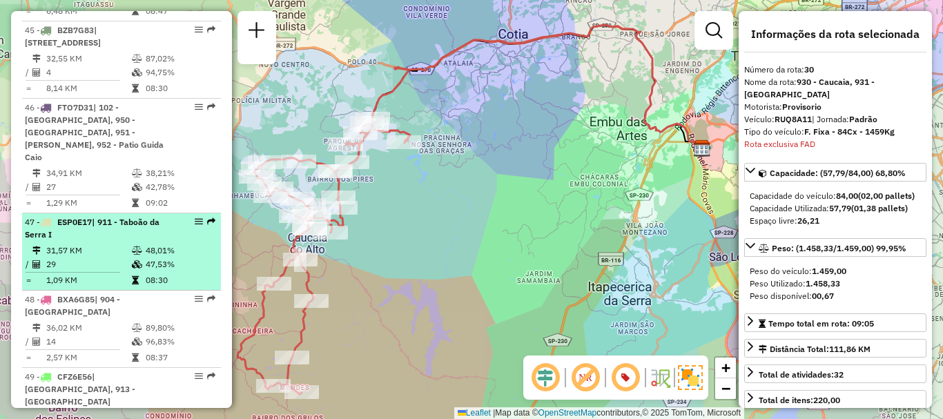
click at [116, 244] on td "31,57 KM" at bounding box center [89, 251] width 86 height 14
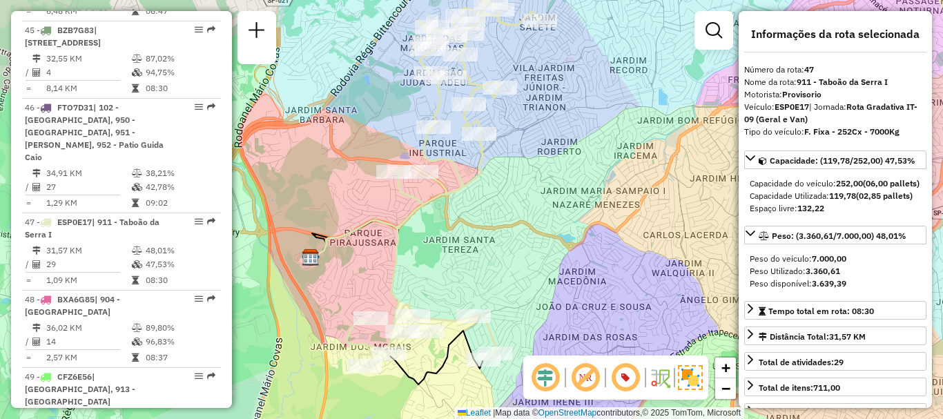
drag, startPoint x: 579, startPoint y: 256, endPoint x: 534, endPoint y: 239, distance: 48.5
click at [534, 239] on div "Janela de atendimento Grade de atendimento Capacidade Transportadoras Veículos …" at bounding box center [471, 209] width 943 height 419
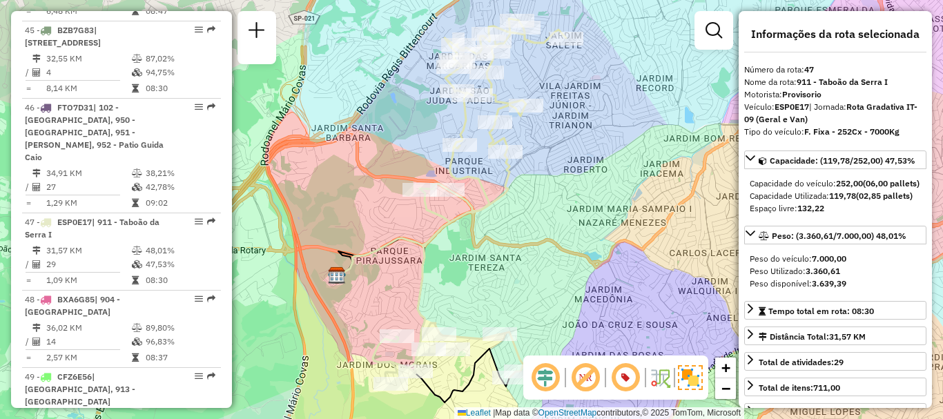
drag, startPoint x: 557, startPoint y: 178, endPoint x: 584, endPoint y: 195, distance: 31.0
click at [584, 195] on div "Janela de atendimento Grade de atendimento Capacidade Transportadoras Veículos …" at bounding box center [471, 209] width 943 height 419
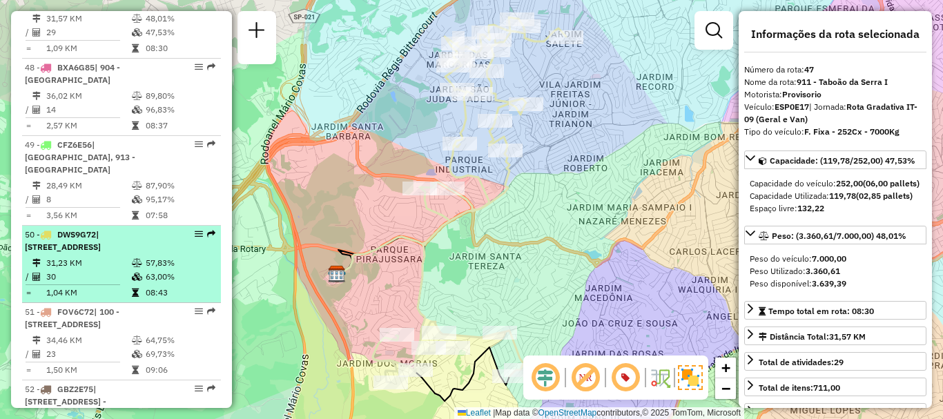
click at [66, 270] on td "30" at bounding box center [89, 277] width 86 height 14
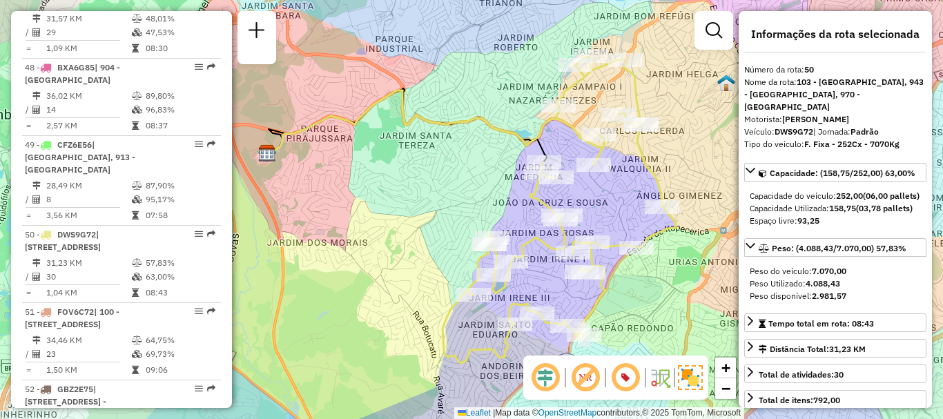
scroll to position [930, 0]
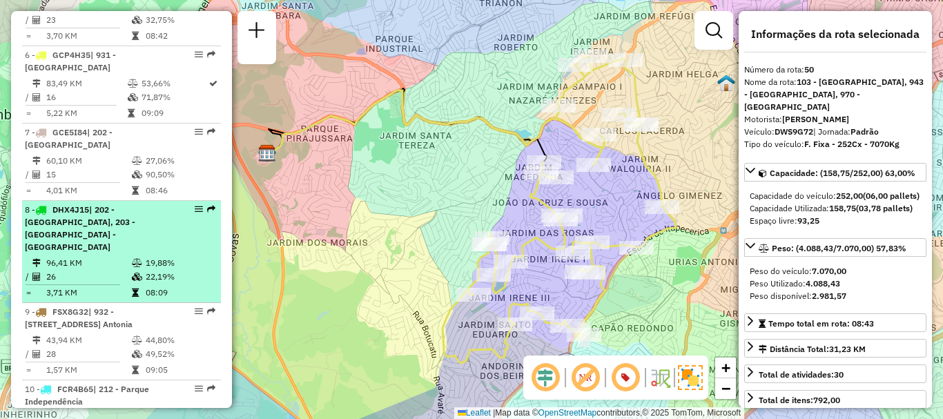
click at [131, 256] on td at bounding box center [138, 263] width 14 height 14
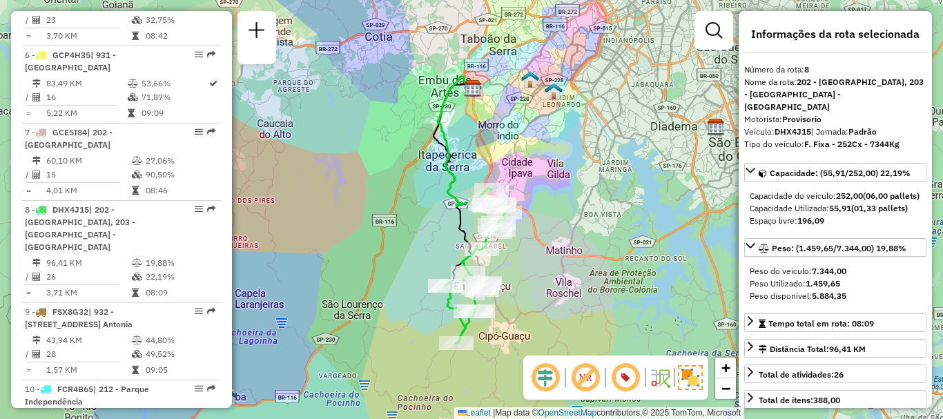
scroll to position [2418, 0]
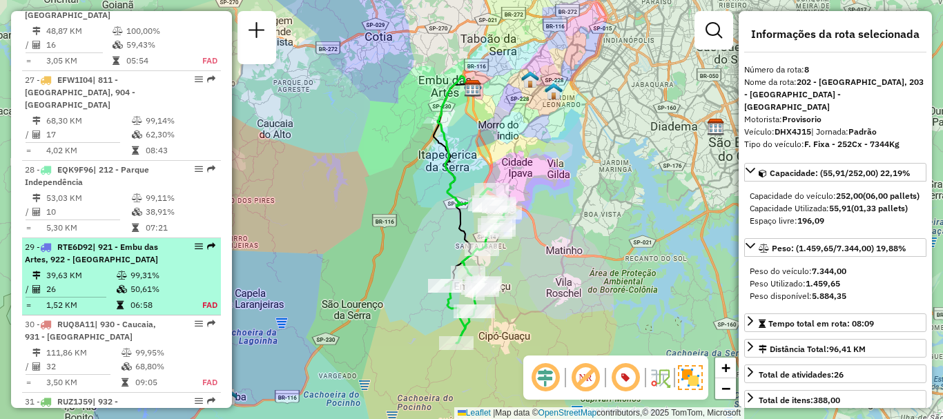
click at [59, 282] on td "26" at bounding box center [81, 289] width 70 height 14
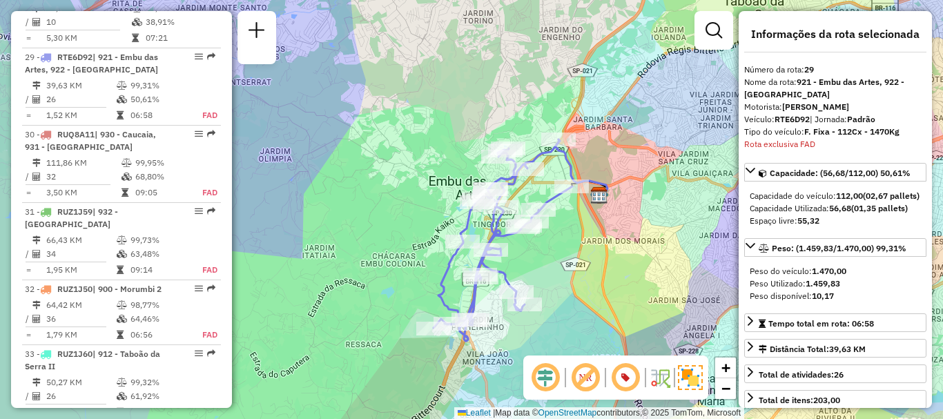
scroll to position [1162, 0]
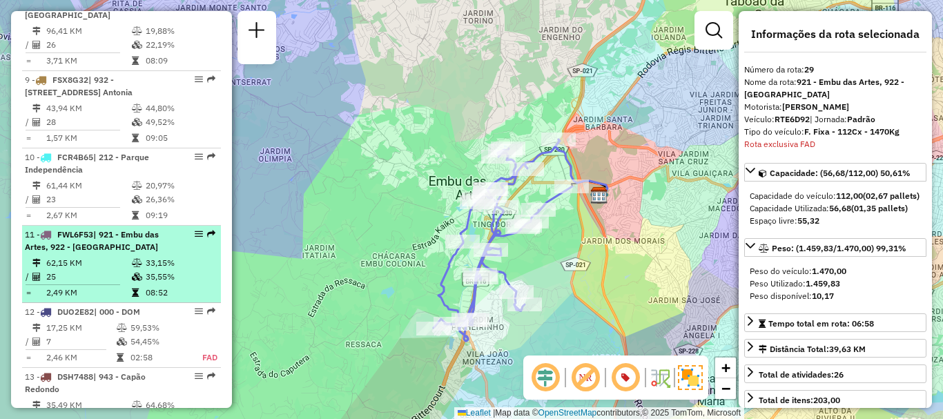
click at [137, 229] on div "11 - FWL6F53 | 921 - Embu das Artes, 922 - [GEOGRAPHIC_DATA]" at bounding box center [98, 241] width 146 height 25
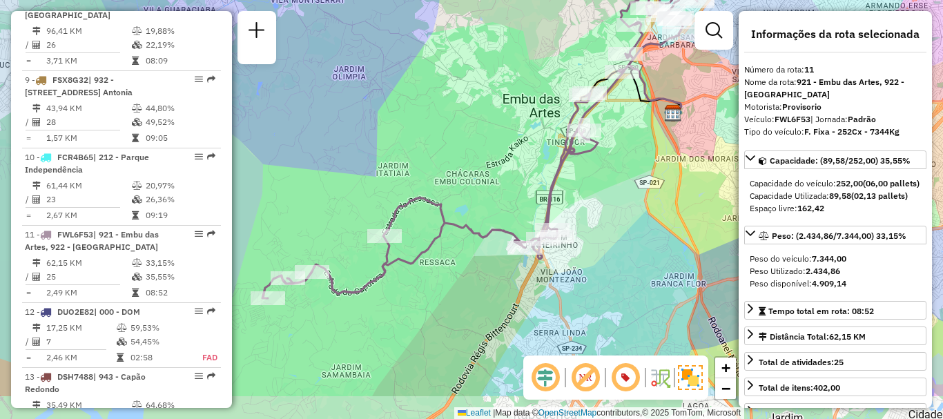
drag, startPoint x: 501, startPoint y: 229, endPoint x: 509, endPoint y: 165, distance: 64.8
click at [509, 165] on div "Janela de atendimento Grade de atendimento Capacidade Transportadoras Veículos …" at bounding box center [471, 209] width 943 height 419
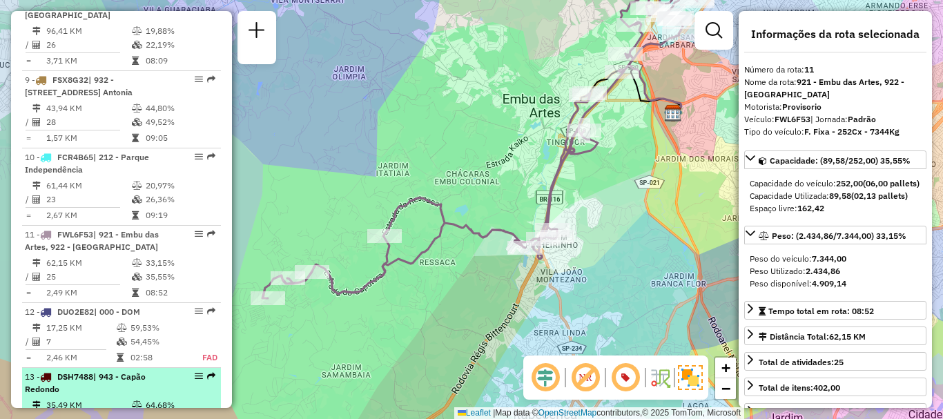
click at [98, 371] on div "13 - DSH7488 | 943 - Capão Redondo" at bounding box center [98, 383] width 146 height 25
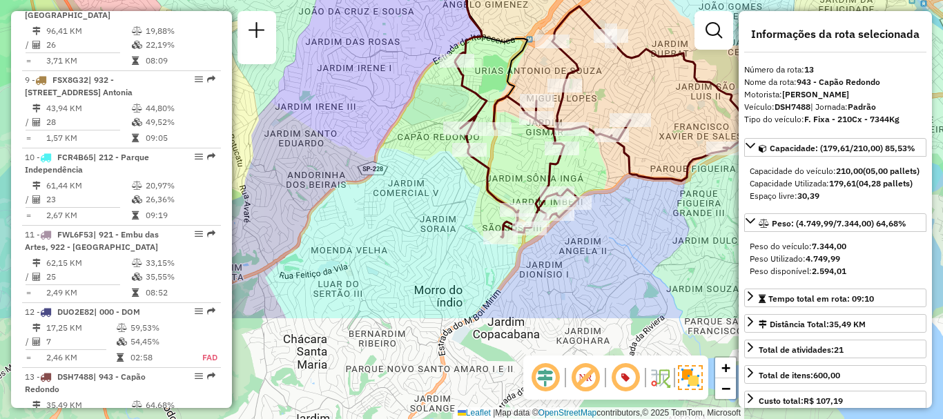
drag, startPoint x: 477, startPoint y: 300, endPoint x: 436, endPoint y: 183, distance: 124.0
click at [436, 183] on div "Janela de atendimento Grade de atendimento Capacidade Transportadoras Veículos …" at bounding box center [471, 209] width 943 height 419
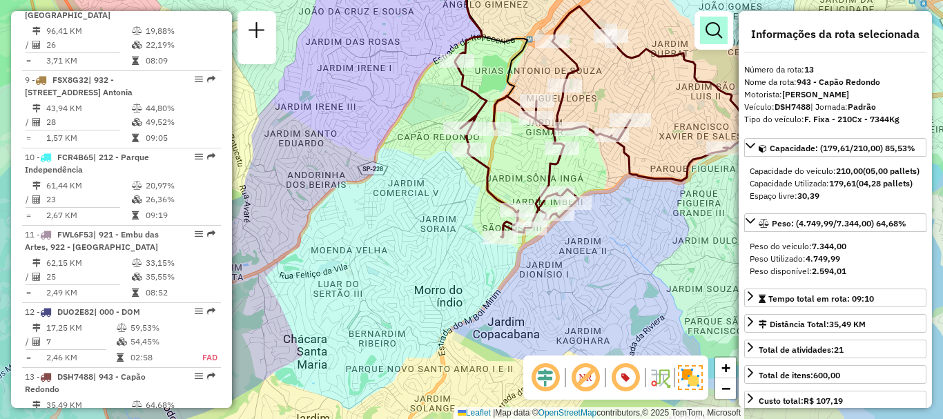
scroll to position [3513, 0]
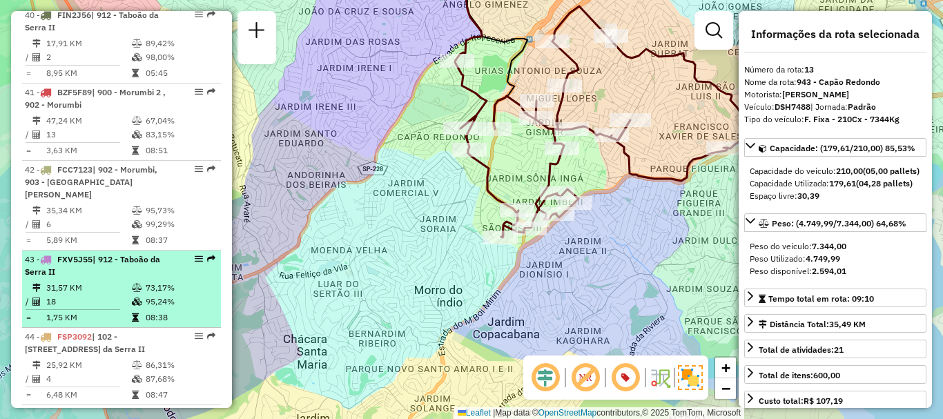
click at [112, 295] on td "18" at bounding box center [89, 302] width 86 height 14
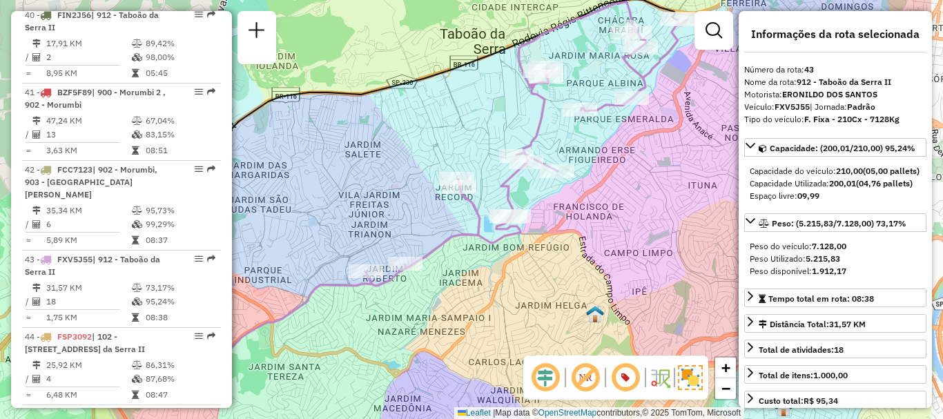
drag, startPoint x: 689, startPoint y: 265, endPoint x: 595, endPoint y: 250, distance: 95.8
click at [595, 250] on div "Janela de atendimento Grade de atendimento Capacidade Transportadoras Veículos …" at bounding box center [471, 209] width 943 height 419
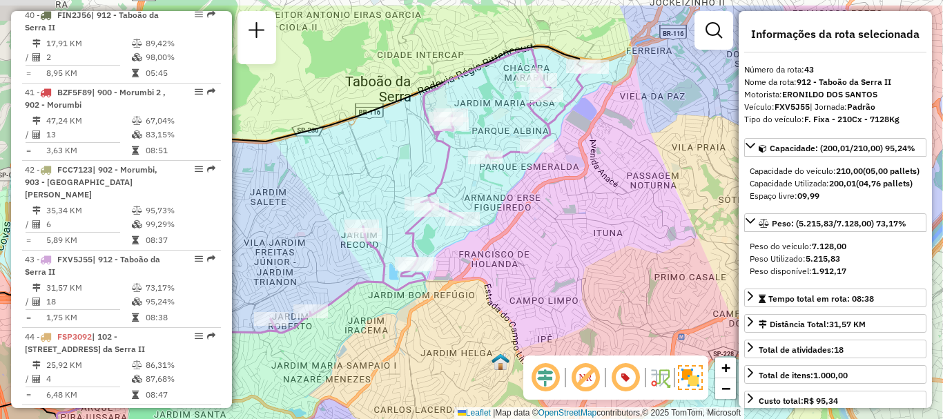
drag, startPoint x: 585, startPoint y: 182, endPoint x: 503, endPoint y: 225, distance: 92.1
click at [503, 225] on div "Janela de atendimento Grade de atendimento Capacidade Transportadoras Veículos …" at bounding box center [471, 209] width 943 height 419
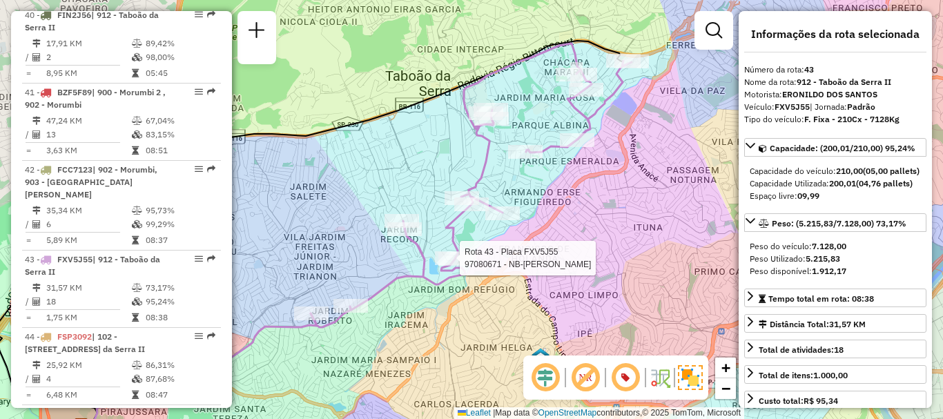
drag, startPoint x: 609, startPoint y: 235, endPoint x: 631, endPoint y: 231, distance: 22.6
click at [631, 231] on div "Rota 43 - Placa FXV5J55 97080671 - NB-GILDO D DA SILVA Janela de atendimento Gr…" at bounding box center [471, 209] width 943 height 419
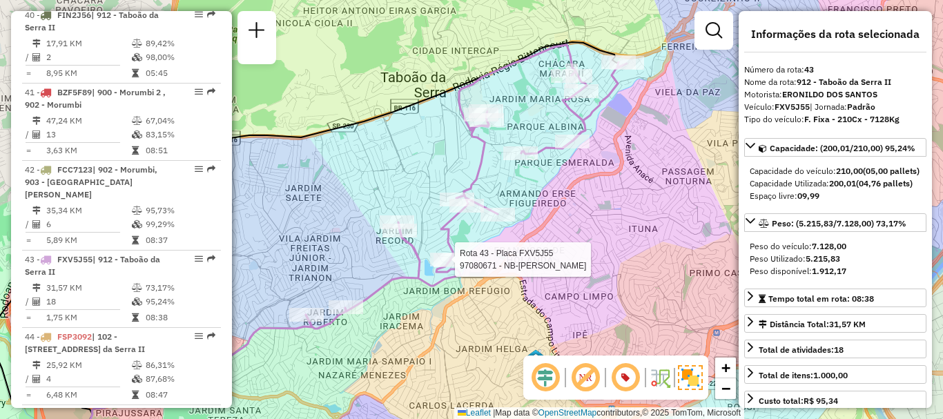
scroll to position [3974, 0]
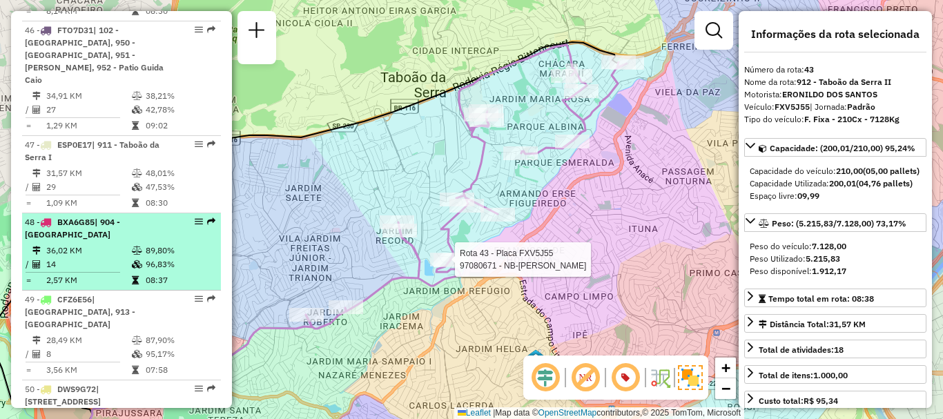
click at [58, 244] on td "36,02 KM" at bounding box center [89, 251] width 86 height 14
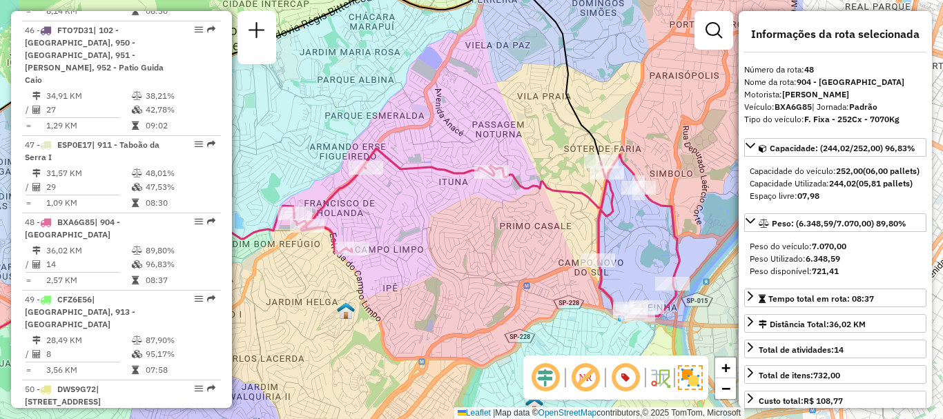
drag, startPoint x: 581, startPoint y: 219, endPoint x: 347, endPoint y: 193, distance: 235.6
click at [347, 193] on icon at bounding box center [486, 232] width 385 height 168
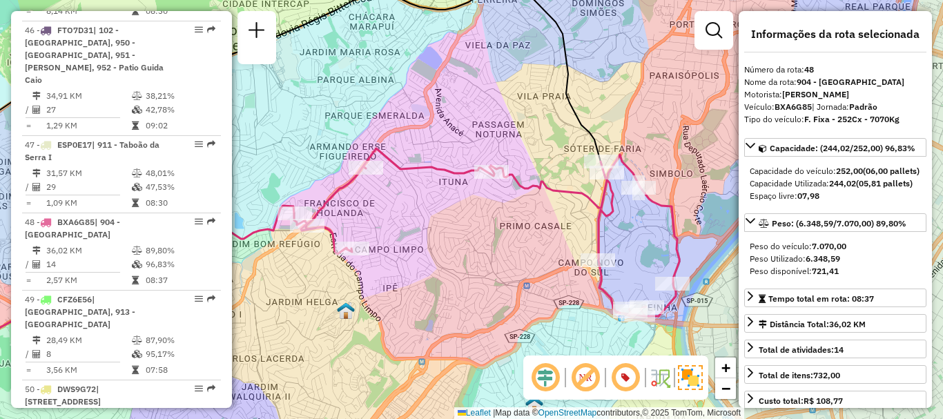
scroll to position [543, 0]
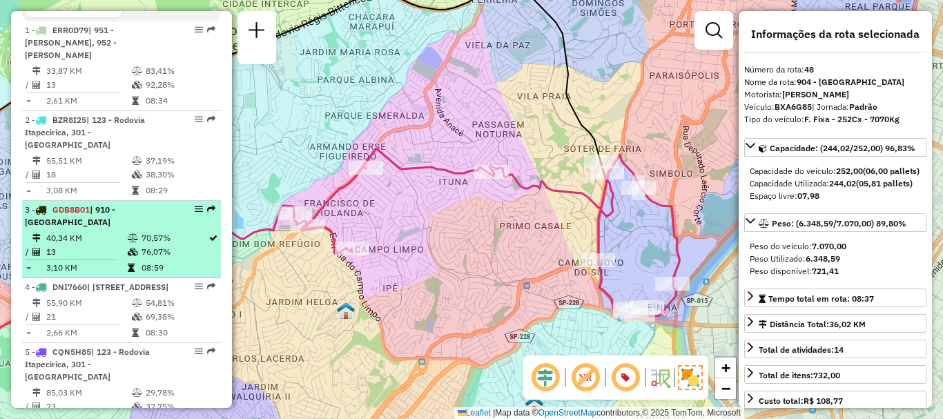
click at [64, 245] on td "13" at bounding box center [86, 252] width 81 height 14
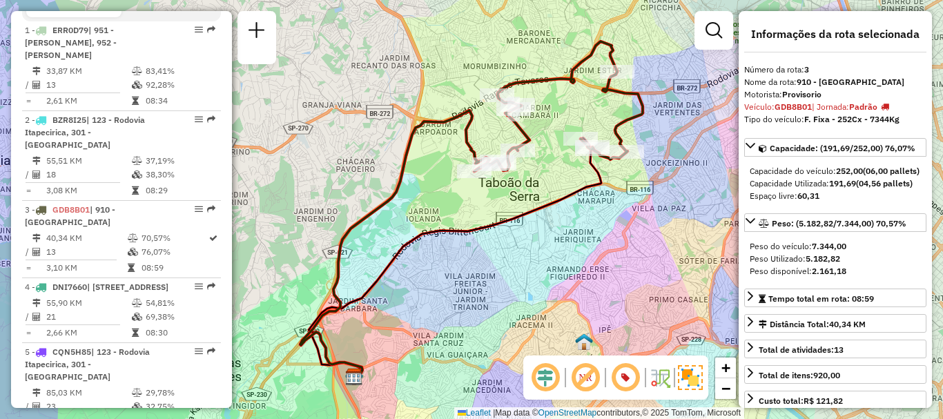
scroll to position [3590, 0]
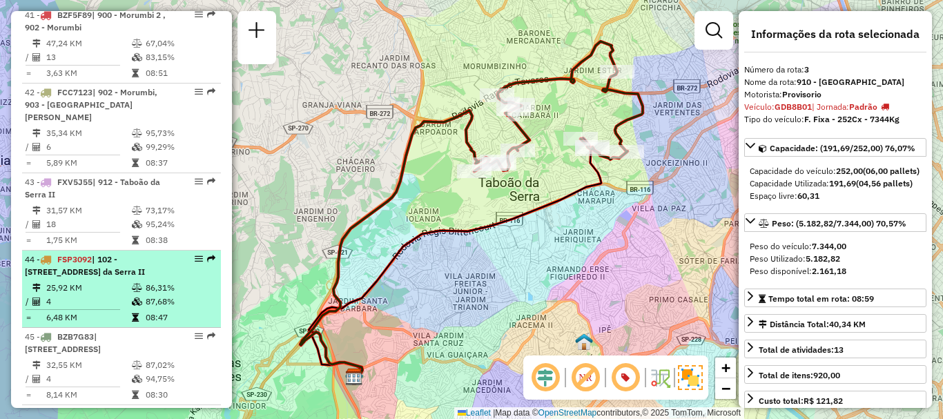
click at [88, 281] on td "25,92 KM" at bounding box center [89, 288] width 86 height 14
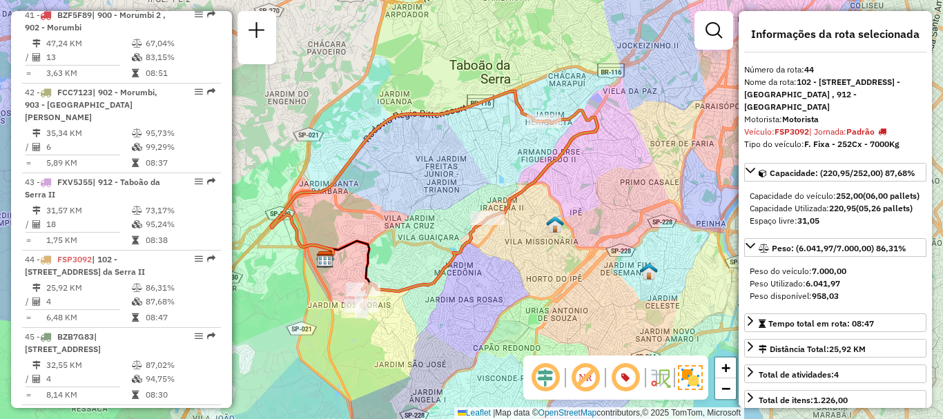
click at [543, 269] on div "Janela de atendimento Grade de atendimento Capacidade Transportadoras Veículos …" at bounding box center [471, 209] width 943 height 419
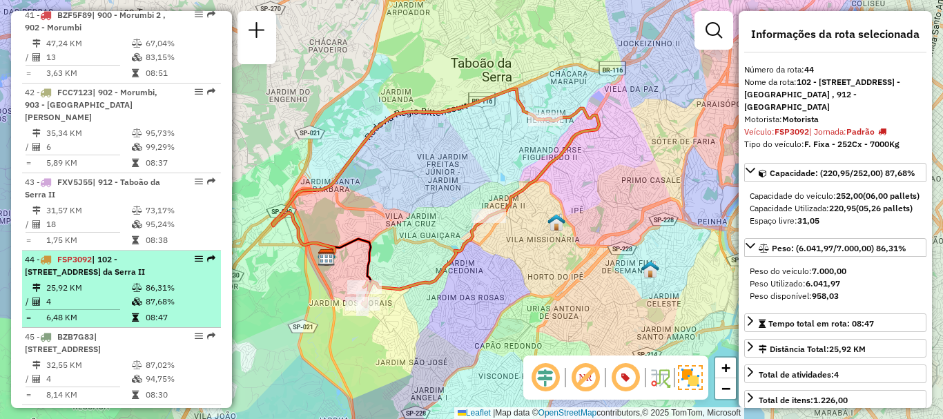
click at [90, 254] on span "| 102 - [STREET_ADDRESS] da Serra II" at bounding box center [85, 265] width 120 height 23
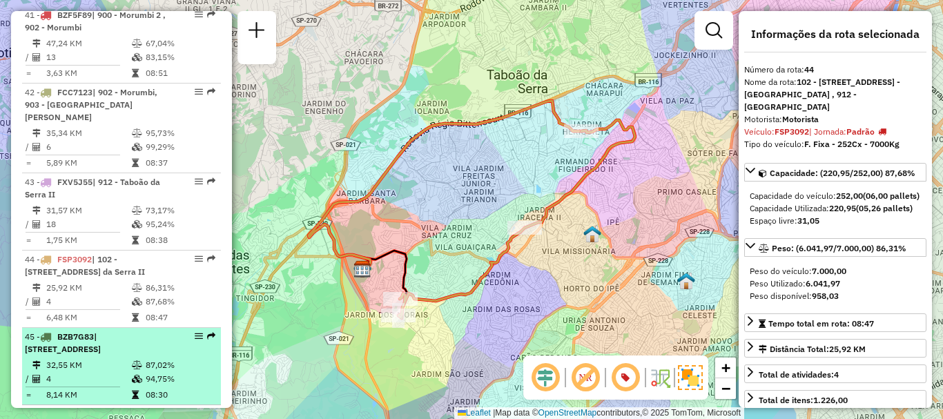
click at [152, 345] on div "45 - BZB7G83 | 102 - Pirajussara, 111 - [STREET_ADDRESS]" at bounding box center [98, 343] width 146 height 25
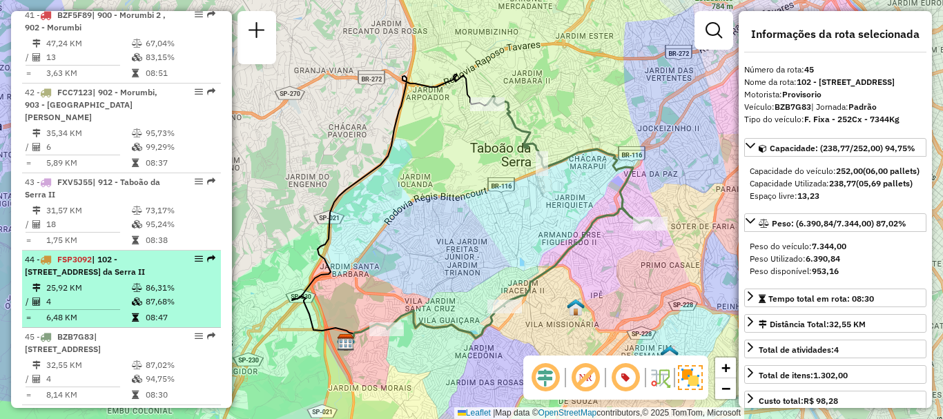
click at [54, 254] on span "| 102 - [STREET_ADDRESS] da Serra II" at bounding box center [85, 265] width 120 height 23
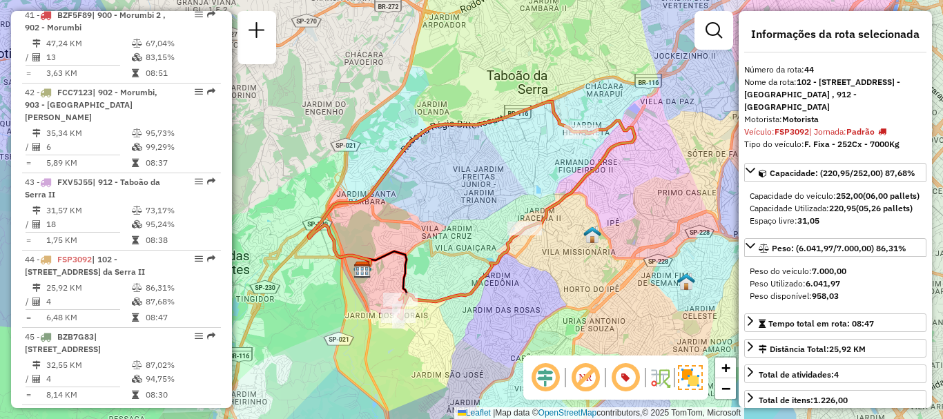
scroll to position [1162, 0]
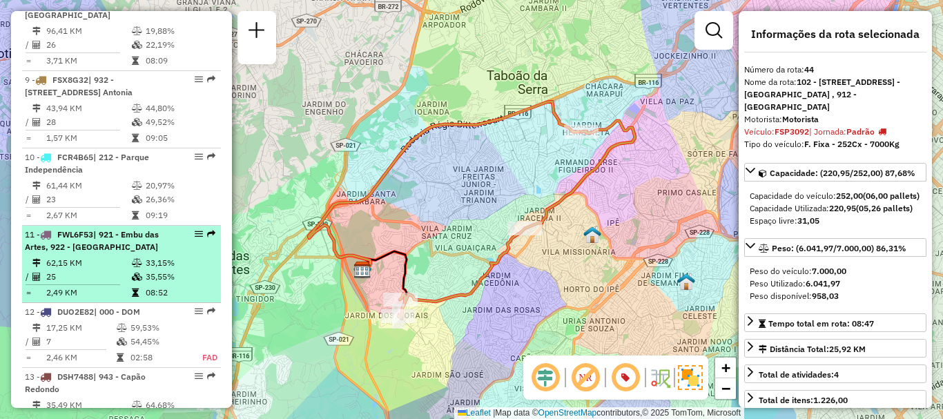
click at [106, 256] on td "62,15 KM" at bounding box center [89, 263] width 86 height 14
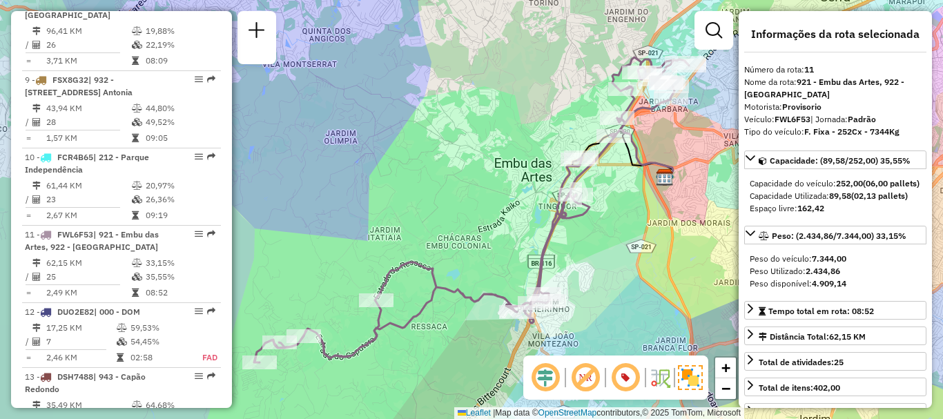
scroll to position [3436, 0]
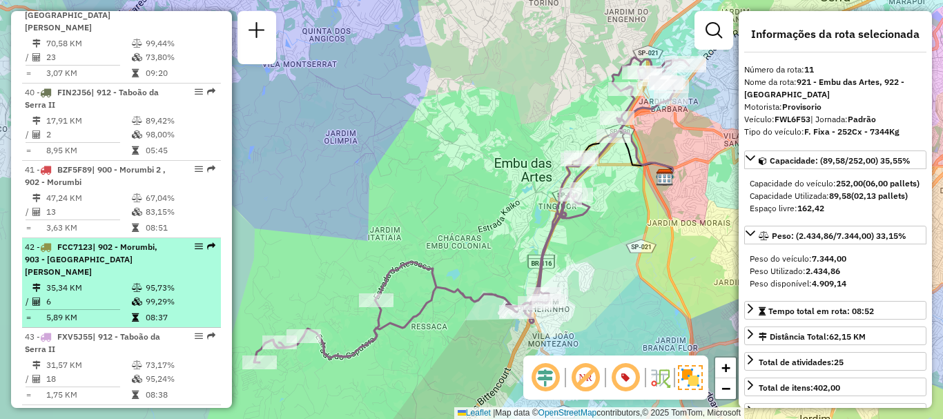
click at [94, 242] on span "| 902 - Morumbi, 903 - [GEOGRAPHIC_DATA][PERSON_NAME]" at bounding box center [91, 259] width 133 height 35
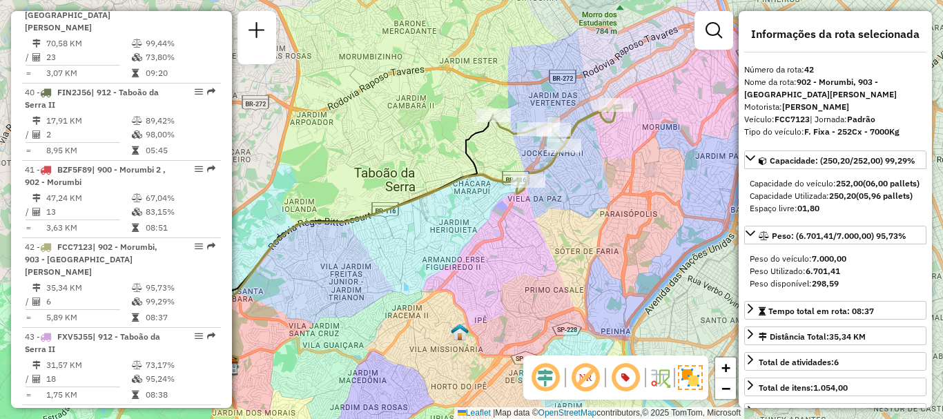
drag, startPoint x: 609, startPoint y: 255, endPoint x: 557, endPoint y: 224, distance: 61.0
click at [539, 278] on div "Janela de atendimento Grade de atendimento Capacidade Transportadoras Veículos …" at bounding box center [471, 209] width 943 height 419
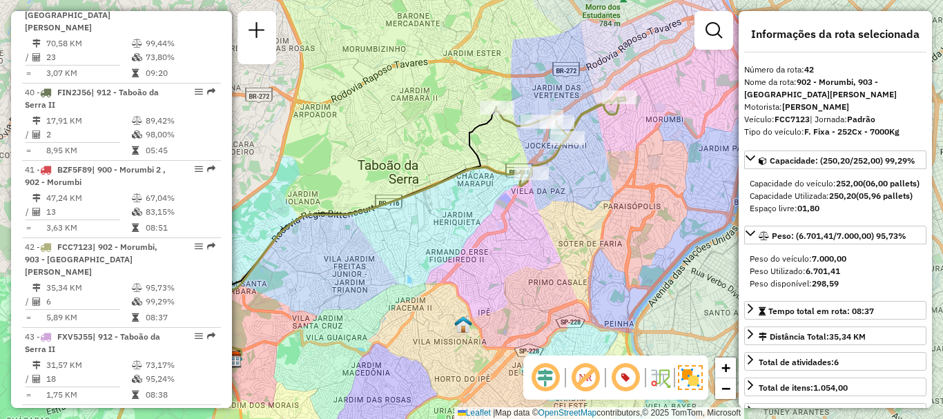
scroll to position [4052, 0]
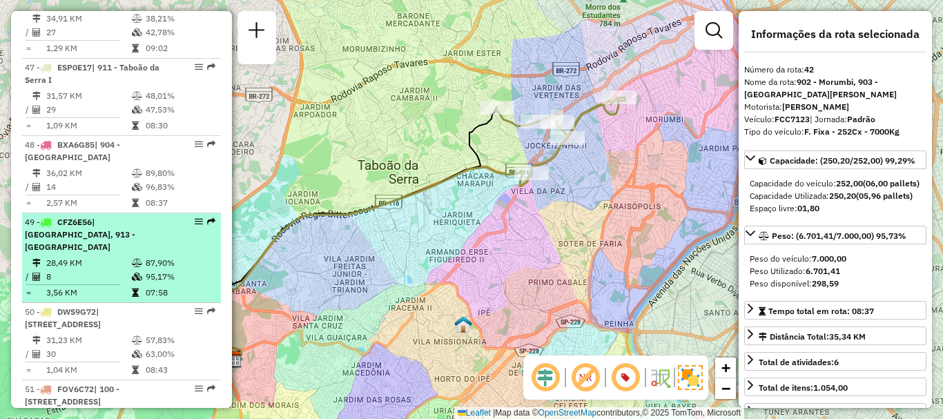
click at [119, 256] on td "28,49 KM" at bounding box center [89, 263] width 86 height 14
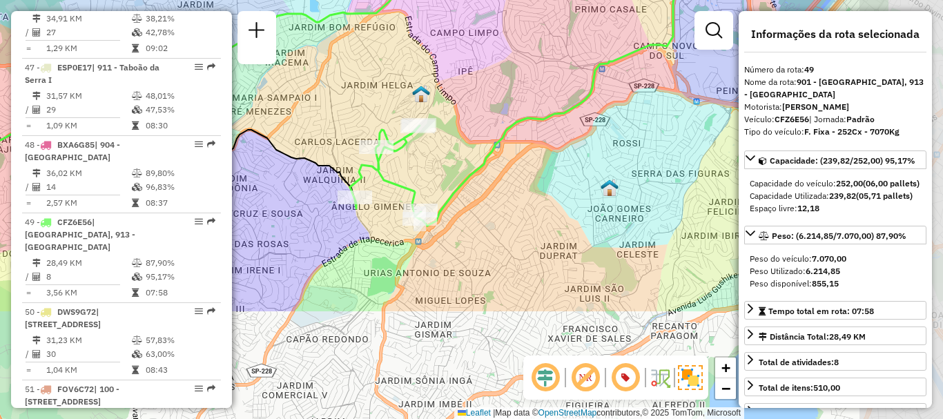
drag, startPoint x: 650, startPoint y: 273, endPoint x: 530, endPoint y: 149, distance: 172.4
click at [530, 149] on div "Janela de atendimento Grade de atendimento Capacidade Transportadoras Veículos …" at bounding box center [471, 209] width 943 height 419
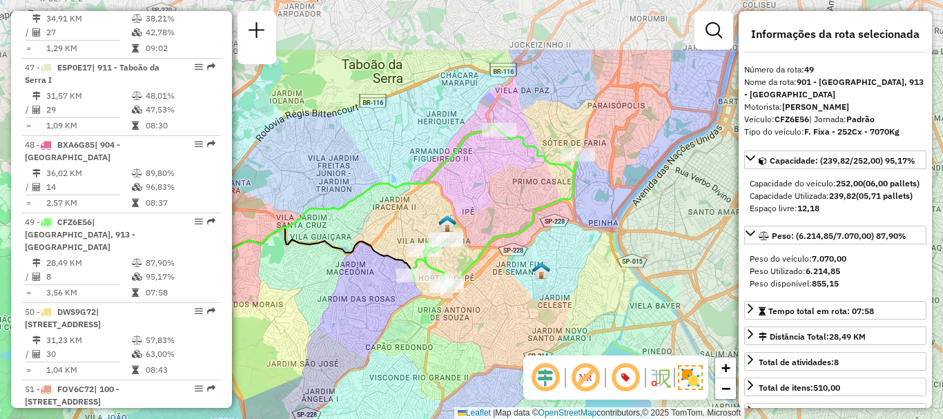
drag, startPoint x: 584, startPoint y: 154, endPoint x: 543, endPoint y: 246, distance: 100.5
click at [543, 246] on div "Janela de atendimento Grade de atendimento Capacidade Transportadoras Veículos …" at bounding box center [471, 209] width 943 height 419
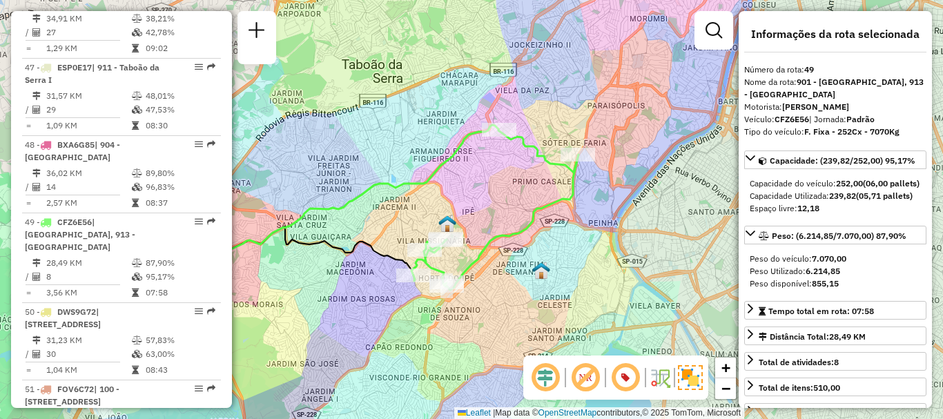
scroll to position [376, 0]
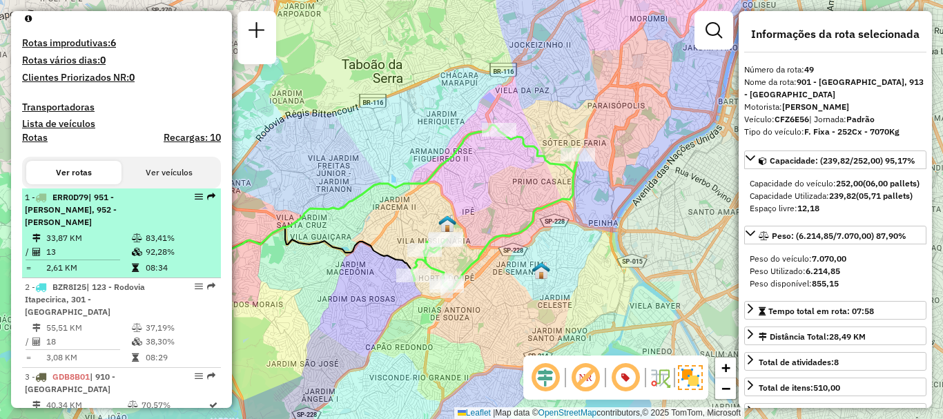
click at [86, 228] on div "1 - ERR0D79 | 951 - [PERSON_NAME], 952 - [PERSON_NAME]" at bounding box center [98, 209] width 146 height 37
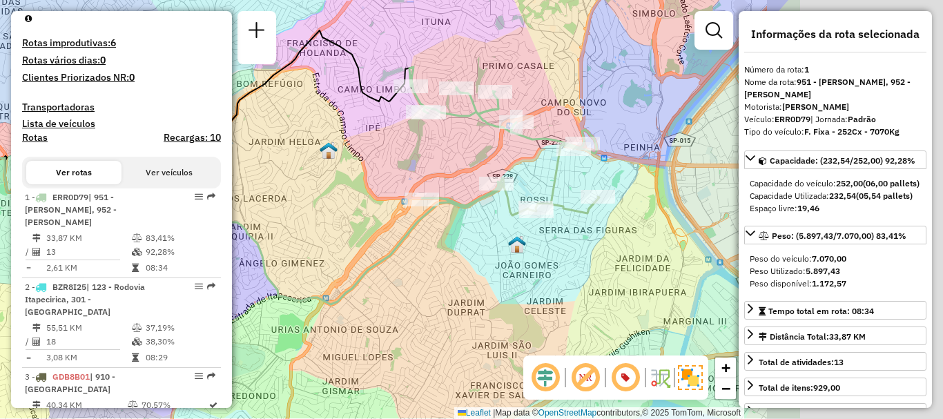
drag, startPoint x: 625, startPoint y: 256, endPoint x: 389, endPoint y: 212, distance: 239.6
click at [389, 213] on div "Janela de atendimento Grade de atendimento Capacidade Transportadoras Veículos …" at bounding box center [471, 209] width 943 height 419
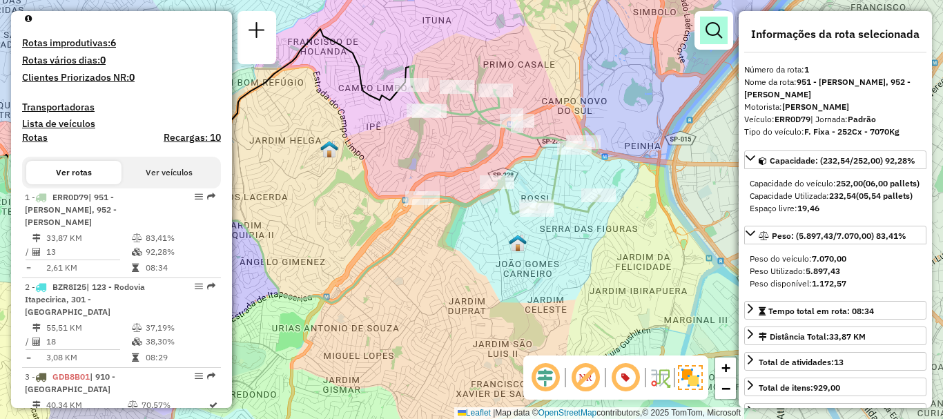
scroll to position [3281, 0]
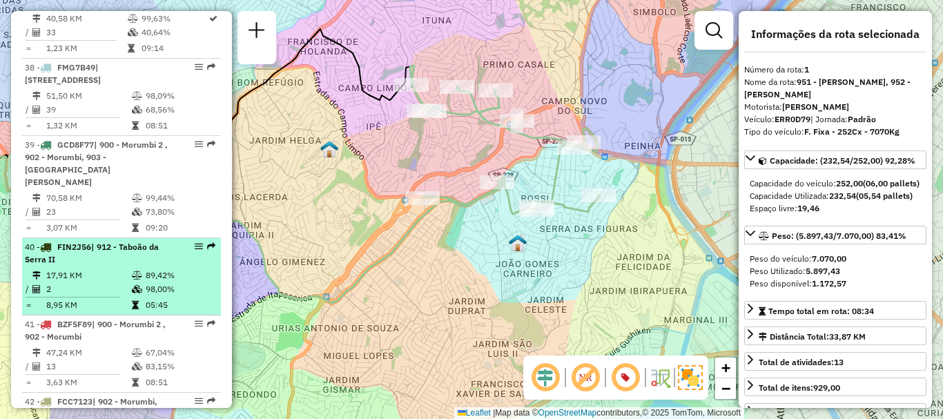
click at [58, 241] on div "40 - FIN2J56 | 912 - Taboão da Serra II" at bounding box center [98, 253] width 146 height 25
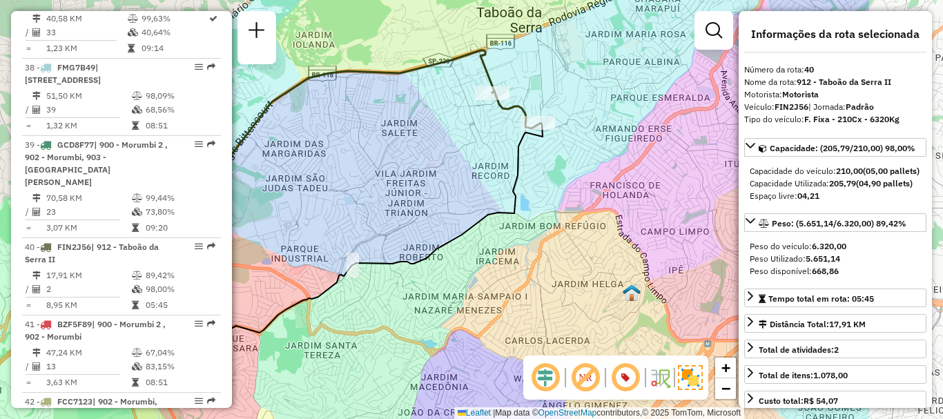
drag, startPoint x: 606, startPoint y: 242, endPoint x: 512, endPoint y: 200, distance: 103.6
click at [503, 227] on div "Janela de atendimento Grade de atendimento Capacidade Transportadoras Veículos …" at bounding box center [471, 209] width 943 height 419
